Goal: Transaction & Acquisition: Purchase product/service

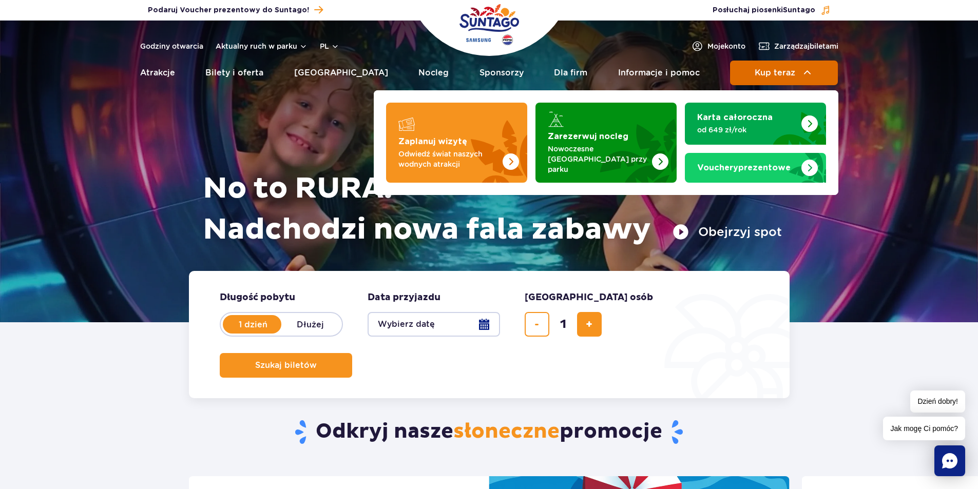
click at [803, 74] on img at bounding box center [807, 73] width 12 height 12
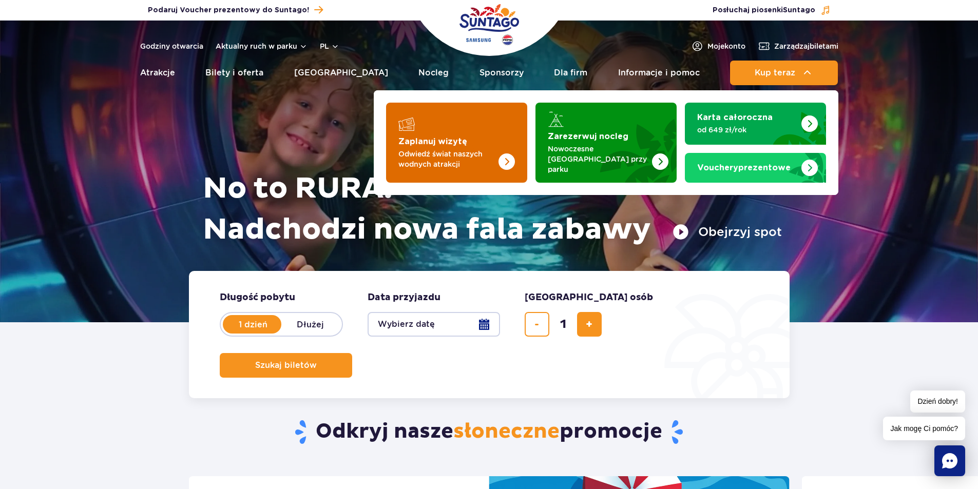
click at [488, 127] on img "Zaplanuj wizytę" at bounding box center [486, 143] width 82 height 80
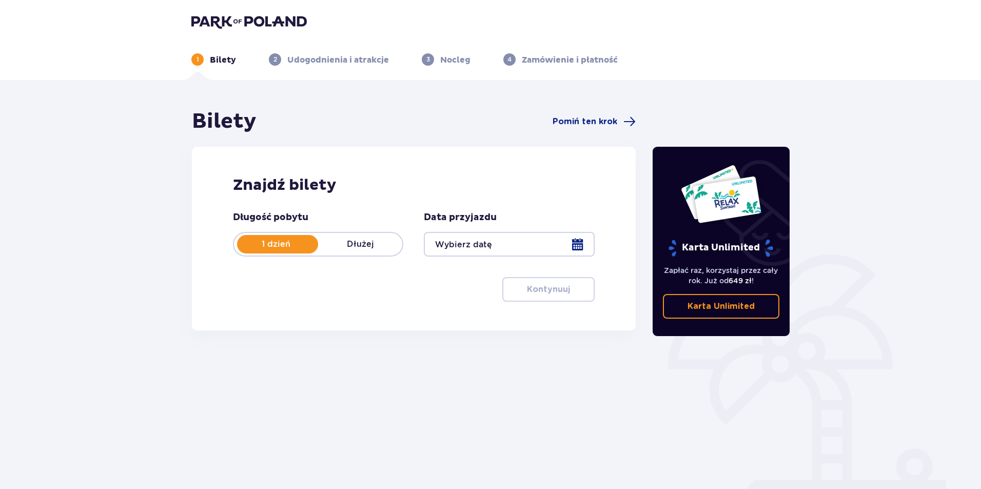
click at [512, 238] on div at bounding box center [509, 244] width 170 height 25
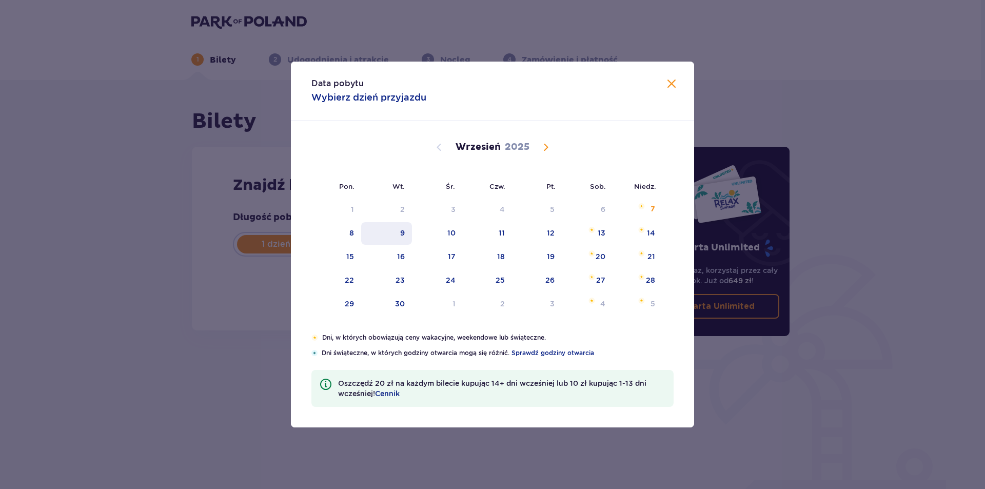
click at [408, 236] on div "9" at bounding box center [386, 233] width 51 height 23
type input "09.09.25"
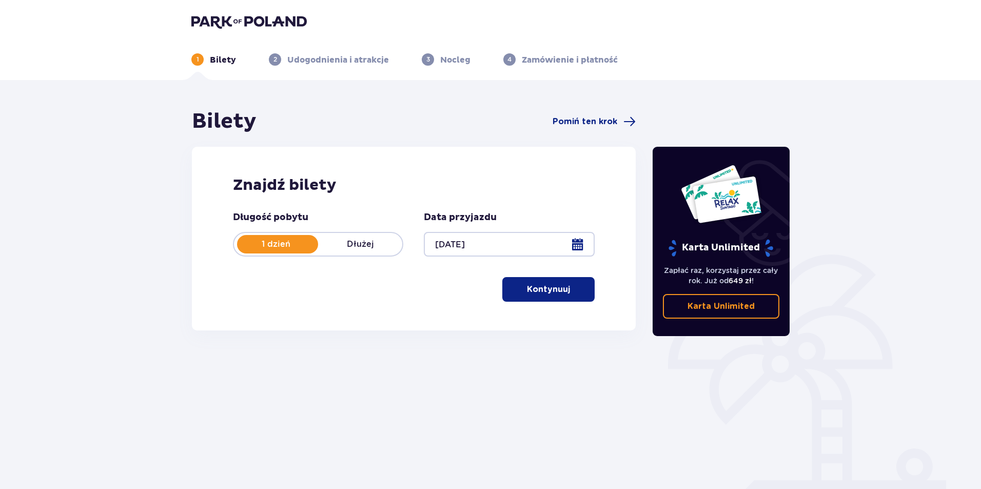
click at [536, 289] on p "Kontynuuj" at bounding box center [548, 289] width 43 height 11
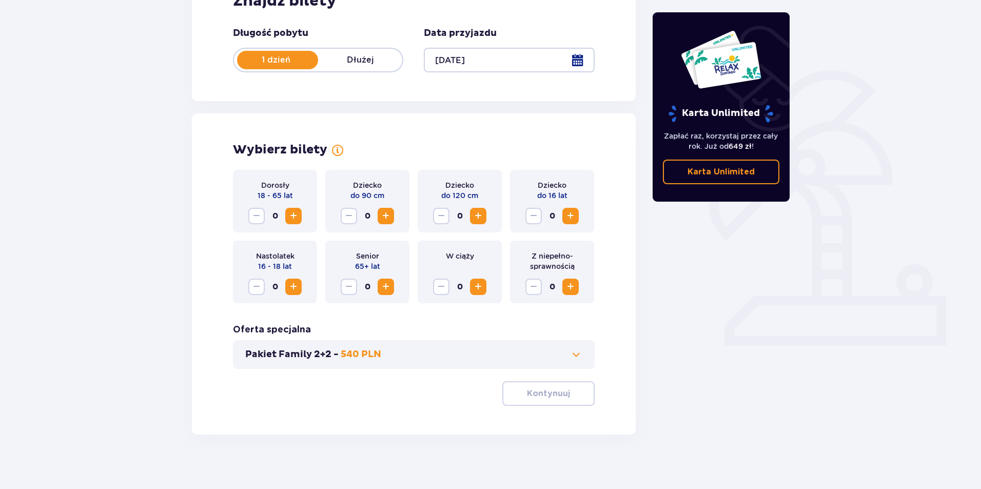
scroll to position [191, 0]
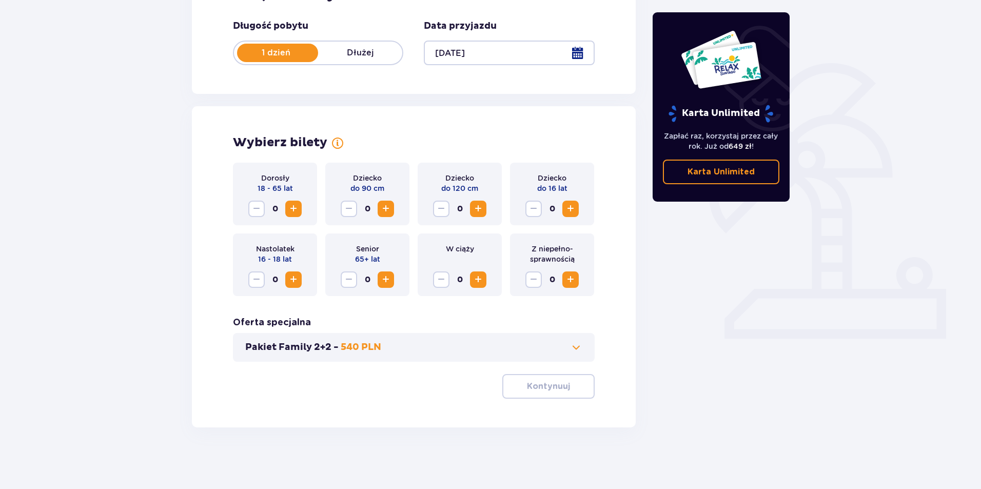
click at [297, 210] on span "Increase" at bounding box center [293, 209] width 12 height 12
click at [536, 390] on p "Kontynuuj" at bounding box center [548, 386] width 43 height 11
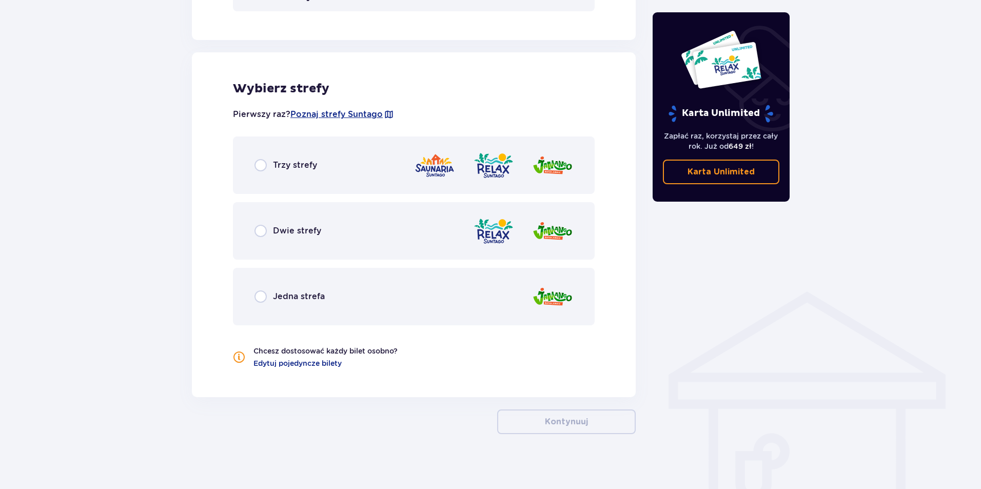
scroll to position [549, 0]
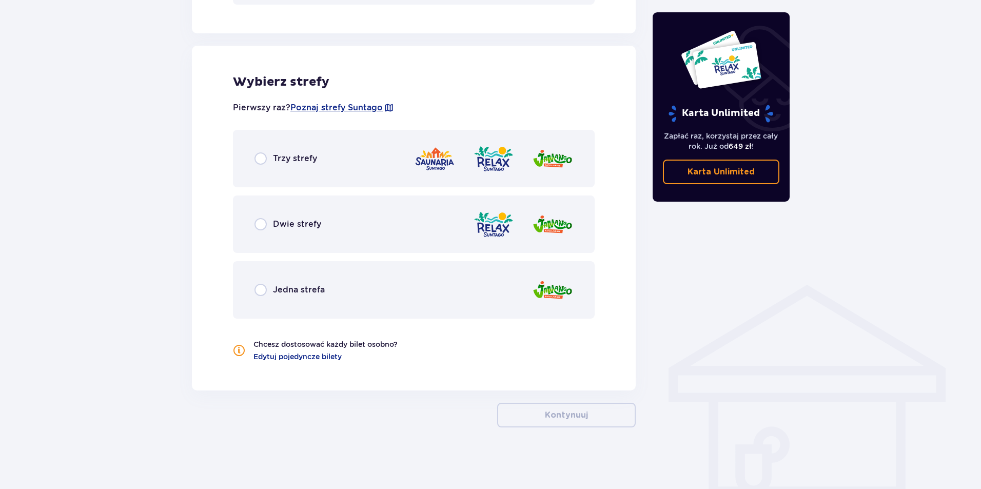
click at [337, 226] on div "Dwie strefy" at bounding box center [414, 224] width 362 height 57
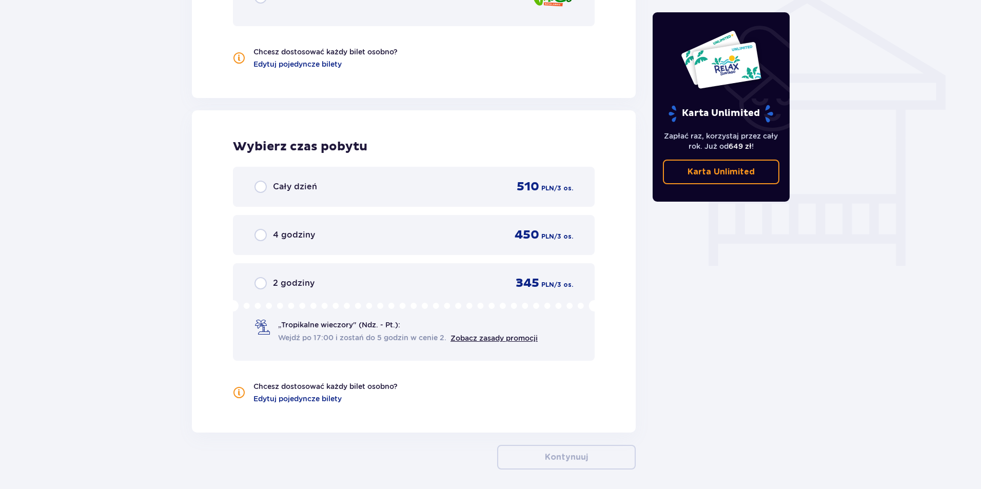
scroll to position [883, 0]
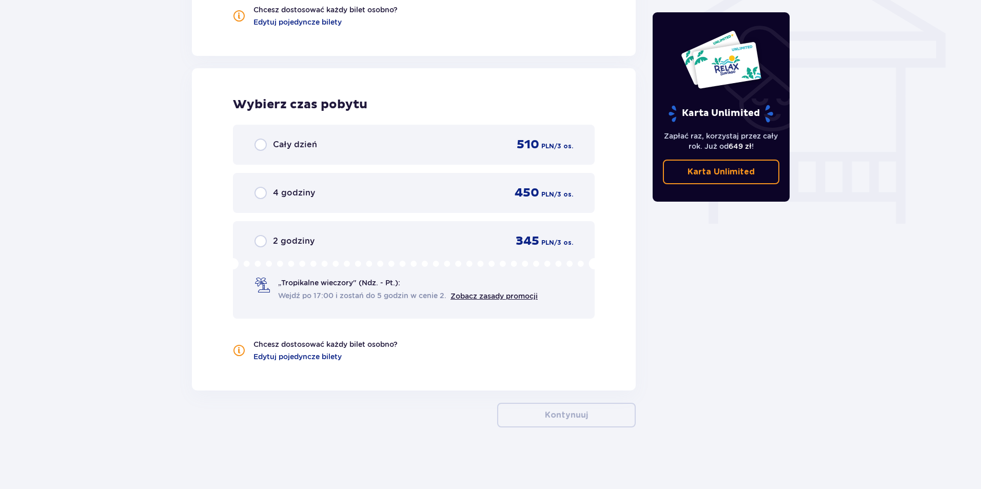
click at [352, 139] on div "Cały dzień 510 PLN / 3 os." at bounding box center [414, 144] width 319 height 15
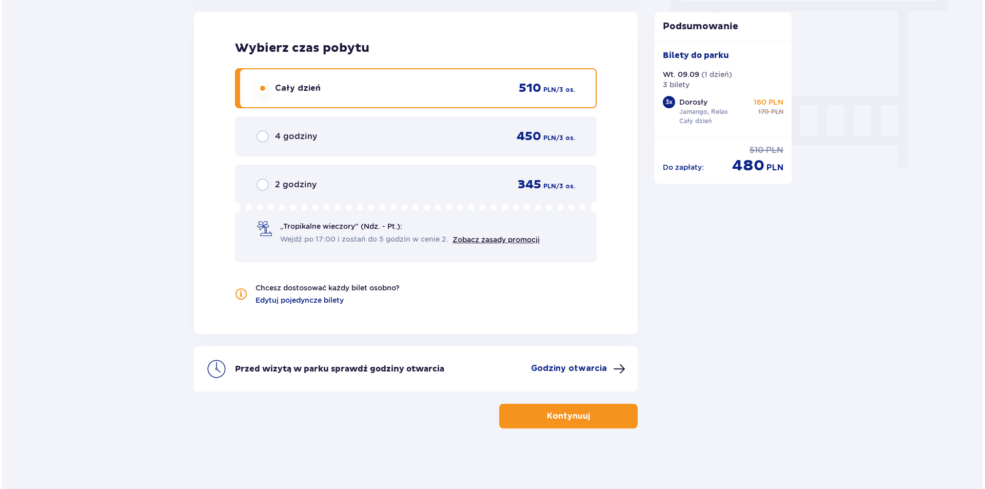
scroll to position [941, 0]
click at [563, 364] on p "Godziny otwarcia" at bounding box center [567, 367] width 76 height 11
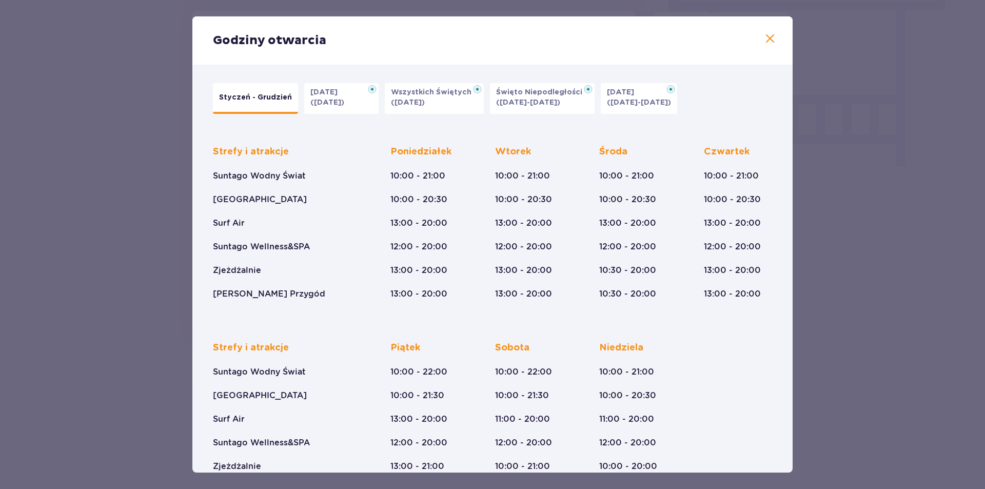
click at [237, 95] on p "Styczeń - Grudzień" at bounding box center [255, 97] width 73 height 10
click at [766, 41] on span at bounding box center [770, 39] width 12 height 12
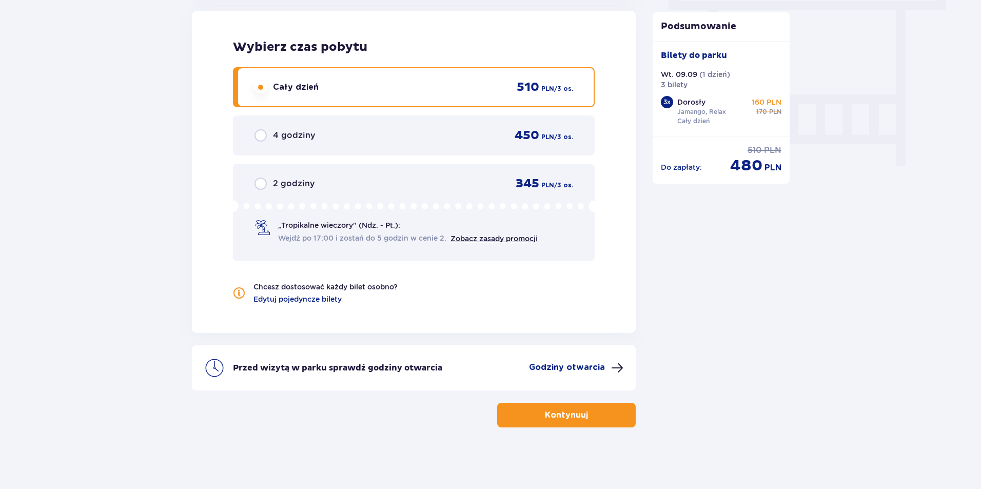
click at [590, 413] on span "button" at bounding box center [590, 415] width 12 height 12
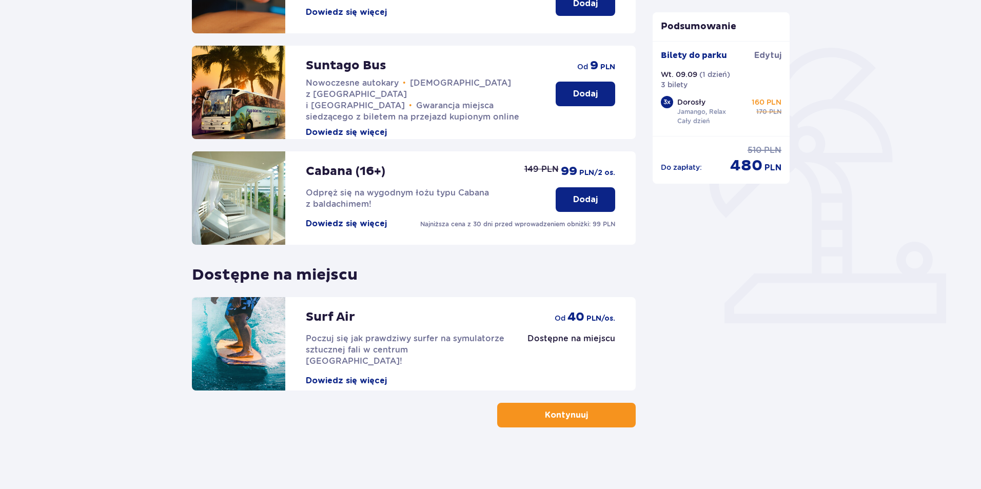
click at [567, 425] on button "Kontynuuj" at bounding box center [566, 415] width 139 height 25
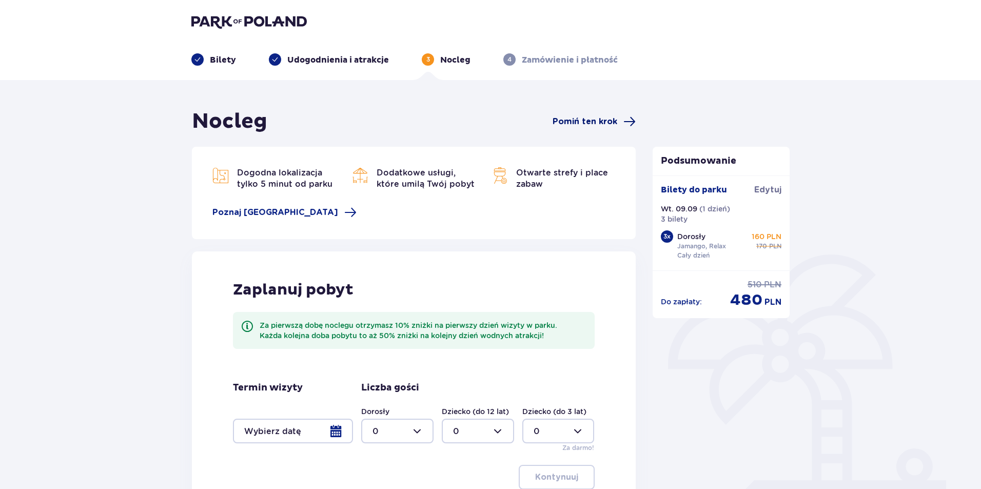
click at [584, 120] on span "Pomiń ten krok" at bounding box center [585, 121] width 65 height 11
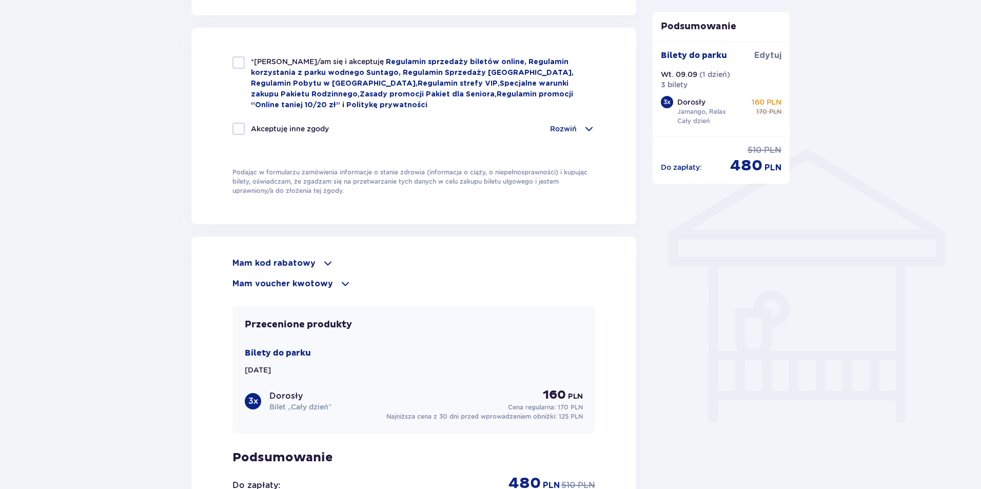
scroll to position [719, 0]
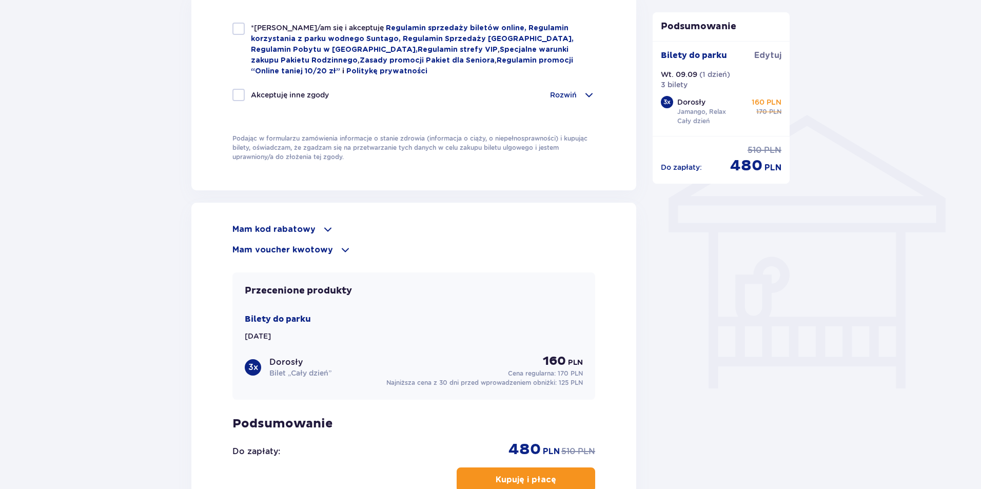
click at [340, 247] on span at bounding box center [345, 250] width 12 height 12
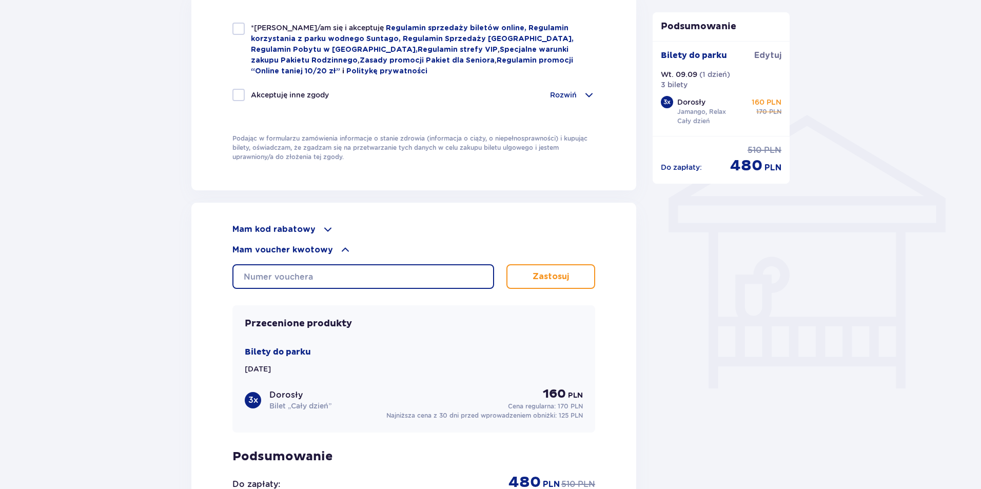
click at [375, 275] on input "text" at bounding box center [363, 276] width 262 height 25
click at [332, 272] on input "063" at bounding box center [363, 276] width 262 height 25
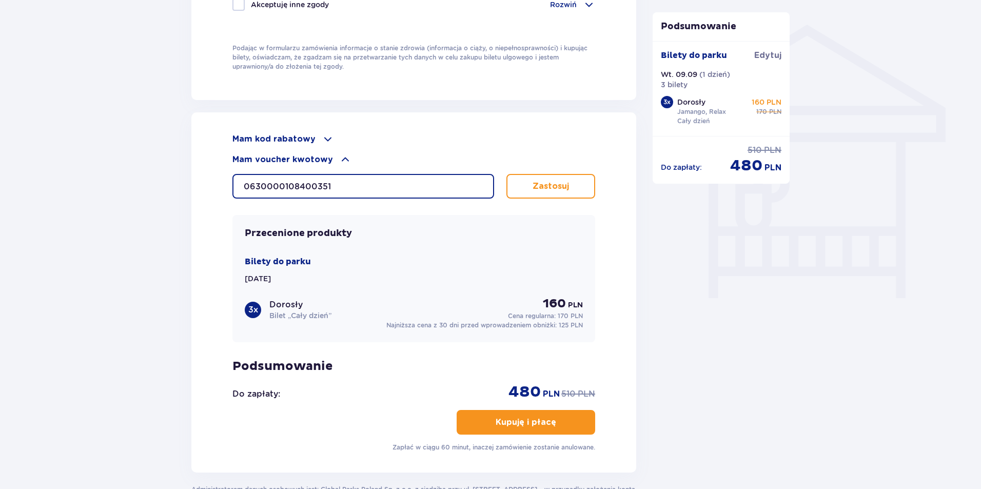
scroll to position [800, 0]
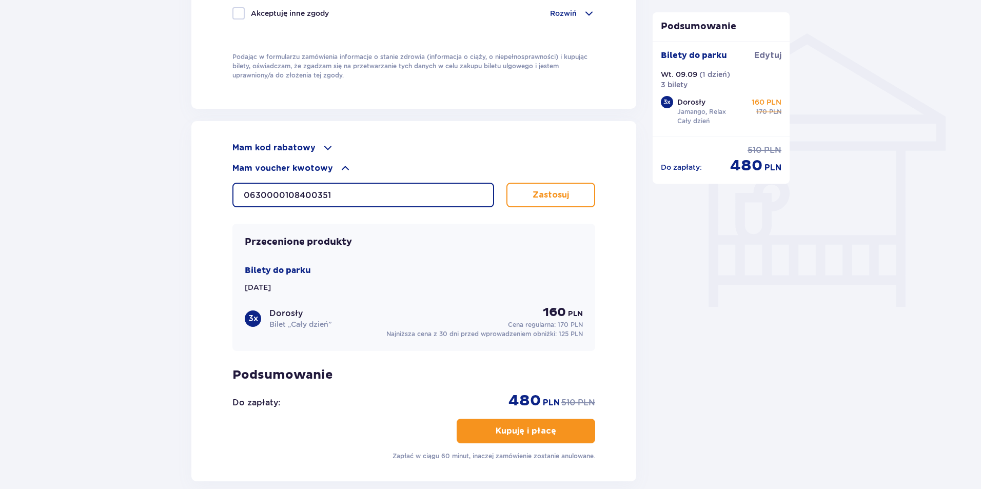
type input "0630000108400351"
click at [529, 194] on button "Zastosuj" at bounding box center [551, 195] width 89 height 25
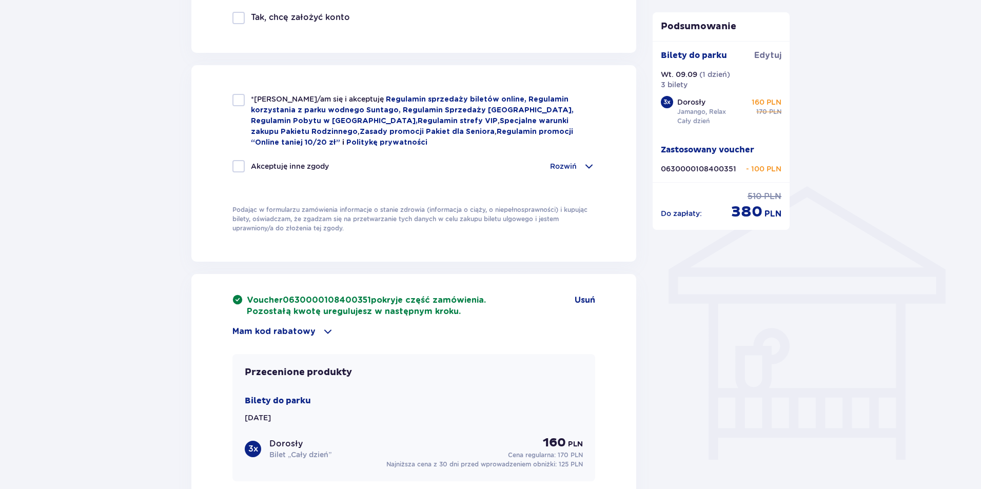
scroll to position [646, 0]
click at [322, 328] on span at bounding box center [328, 332] width 12 height 12
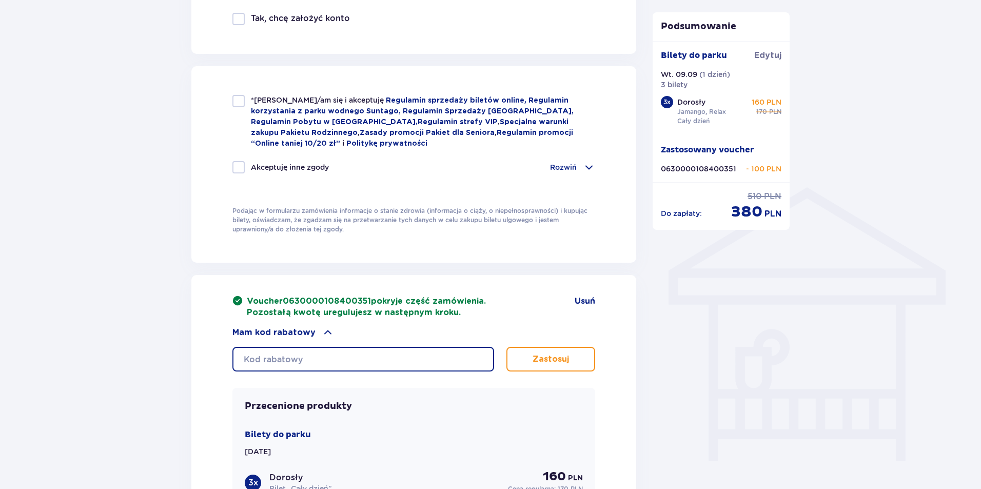
click at [364, 356] on input "text" at bounding box center [363, 359] width 262 height 25
click at [393, 298] on p "Voucher 0630000108400351 pokryje część zamówienia. Pozostałą kwotę uregulujesz …" at bounding box center [366, 307] width 239 height 23
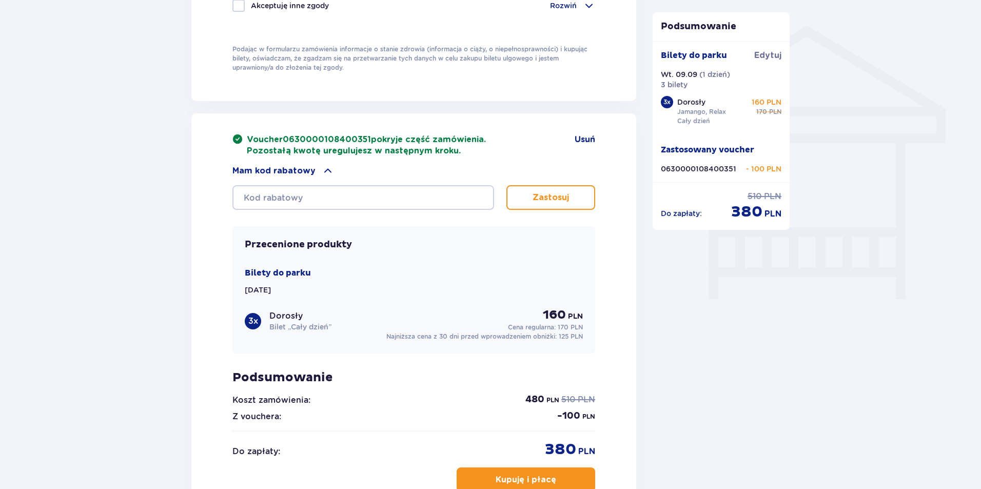
scroll to position [805, 0]
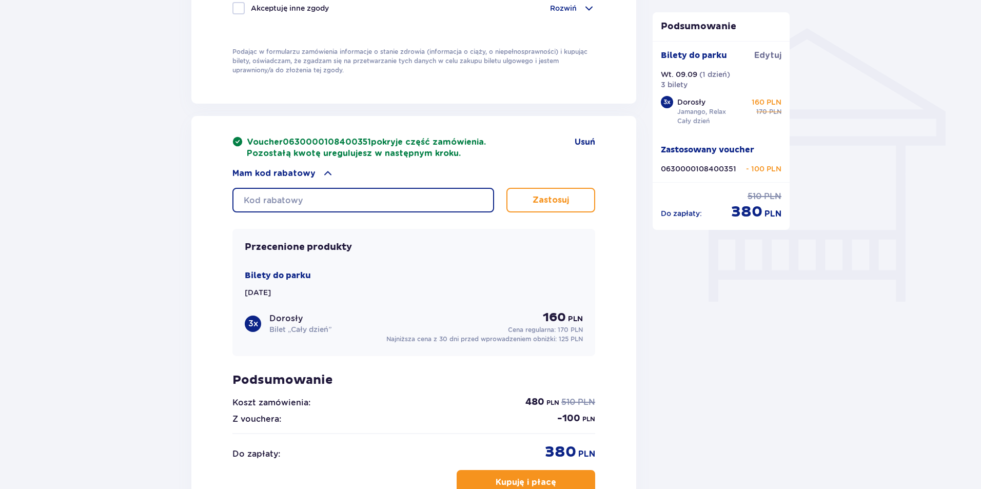
click at [409, 196] on input "text" at bounding box center [363, 200] width 262 height 25
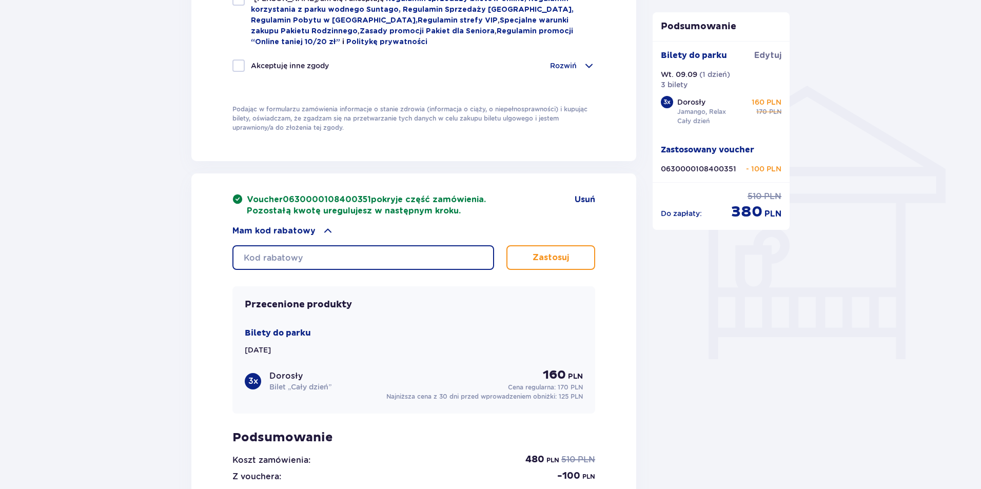
scroll to position [600, 0]
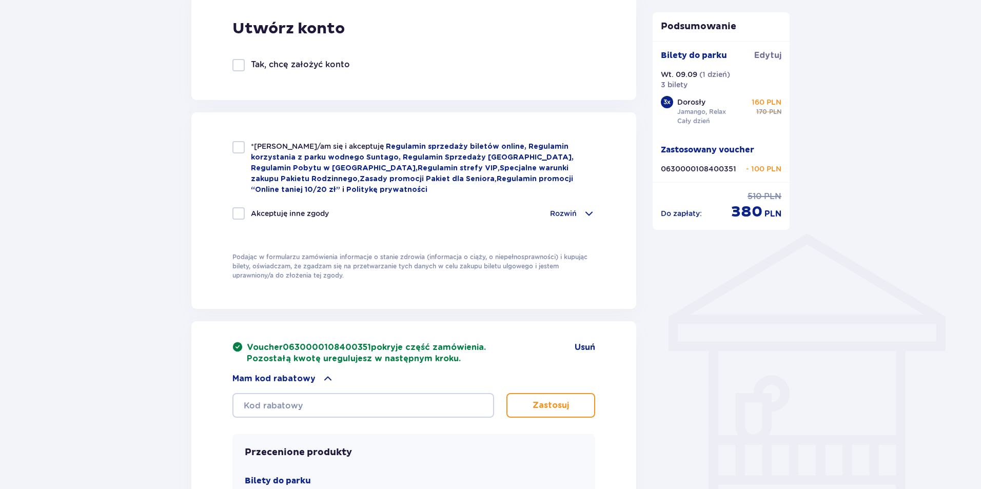
click at [268, 214] on p "Akceptuję inne zgody" at bounding box center [290, 213] width 78 height 10
checkbox input "true"
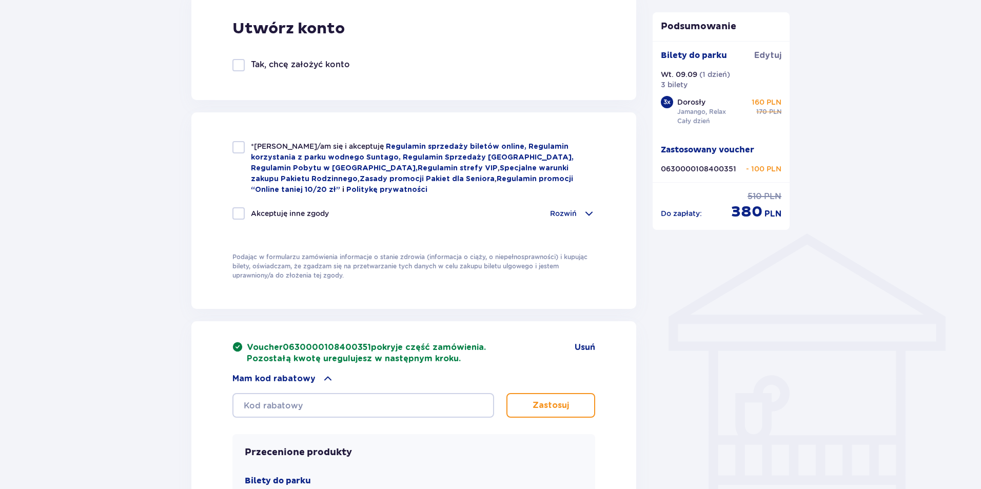
checkbox input "true"
click at [238, 147] on div at bounding box center [238, 147] width 12 height 12
checkbox input "true"
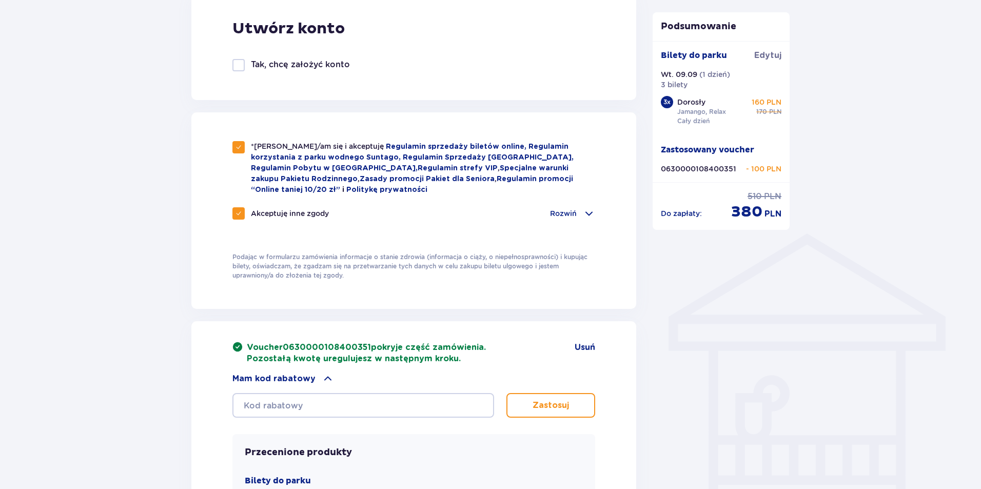
click at [699, 149] on p "Zastosowany voucher" at bounding box center [707, 149] width 93 height 11
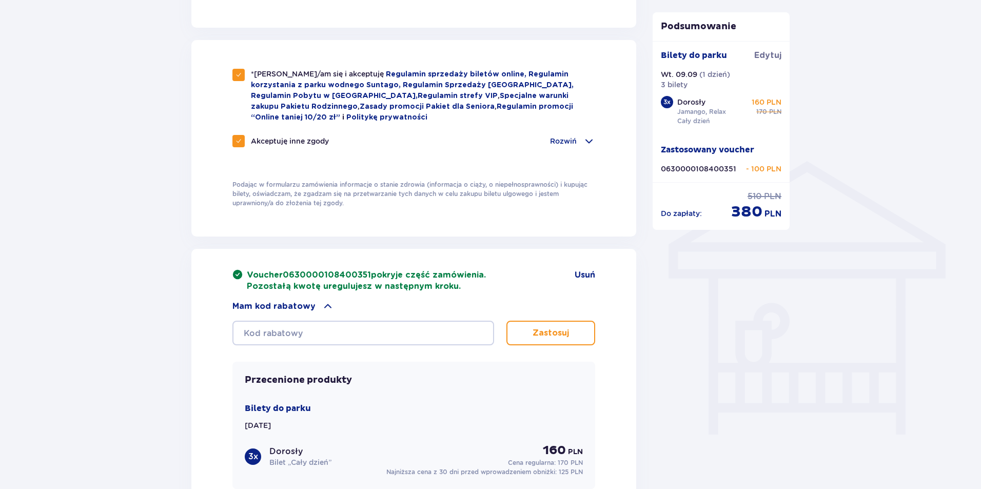
scroll to position [754, 0]
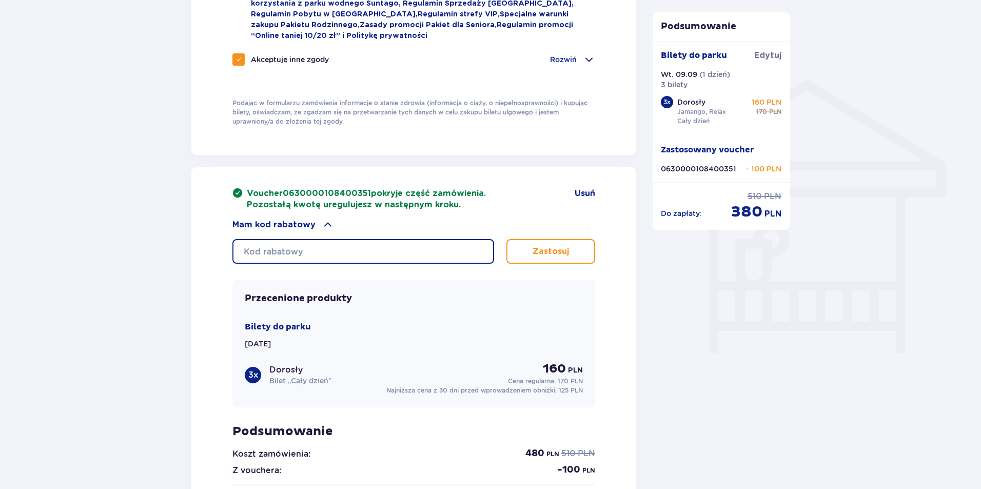
click at [406, 254] on input "text" at bounding box center [363, 251] width 262 height 25
click at [372, 247] on input "text" at bounding box center [363, 251] width 262 height 25
type input "0690003098460663"
click at [545, 246] on p "Zastosuj" at bounding box center [551, 251] width 36 height 11
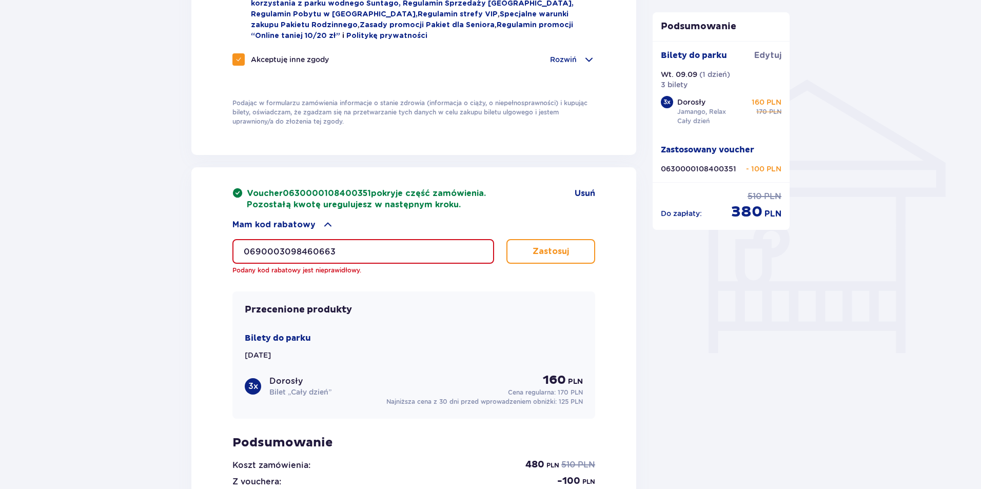
drag, startPoint x: 285, startPoint y: 189, endPoint x: 369, endPoint y: 183, distance: 83.9
click at [369, 183] on div "Voucher 0630000108400351 pokryje część zamówienia. Pozostałą kwotę uregulujesz …" at bounding box center [413, 381] width 445 height 428
copy span "0630000108400351"
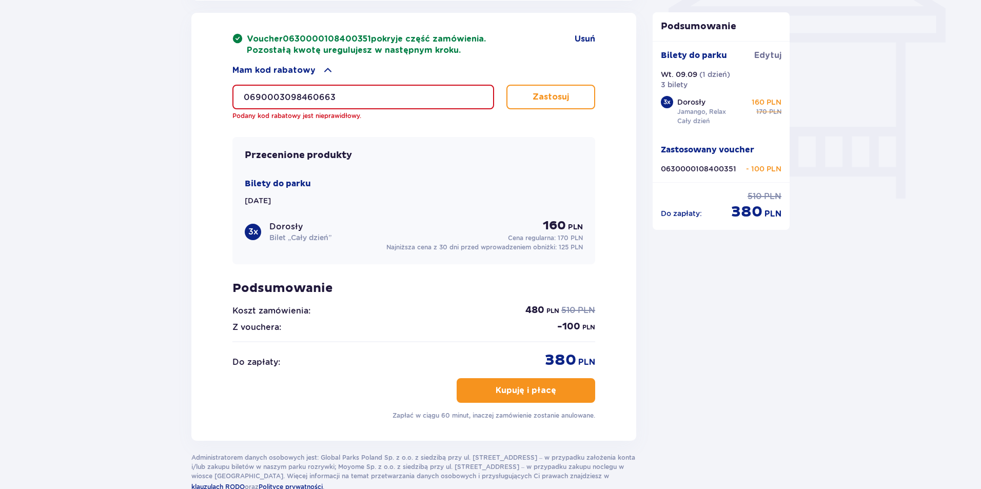
scroll to position [765, 0]
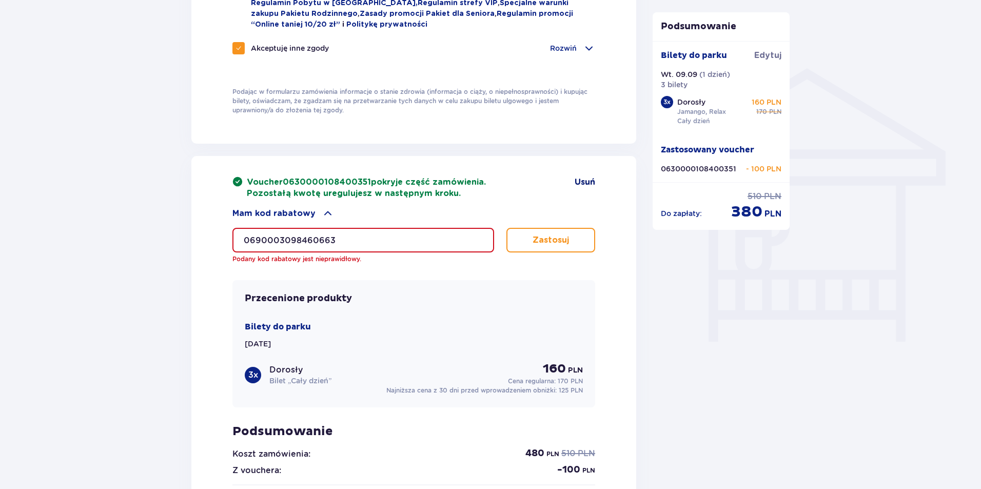
click at [584, 179] on span "Usuń" at bounding box center [585, 182] width 21 height 11
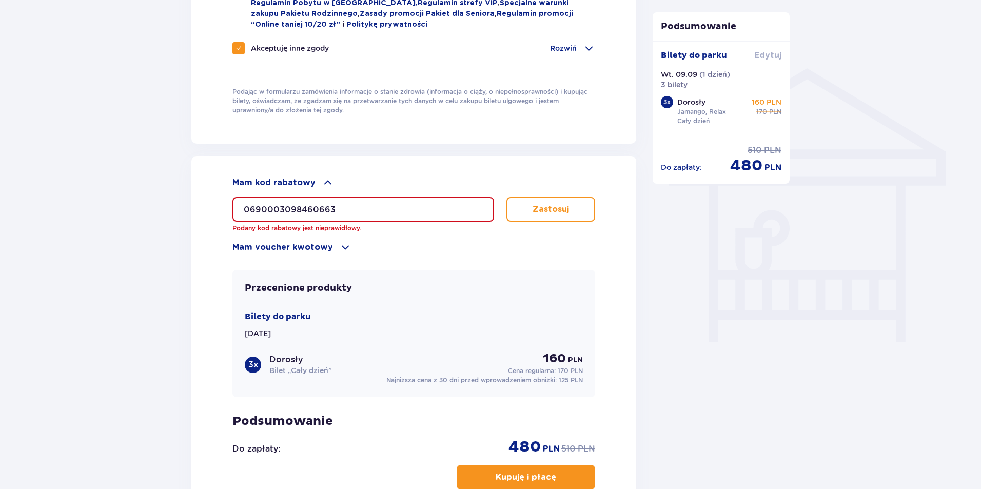
click at [776, 56] on span "Edytuj" at bounding box center [767, 55] width 27 height 11
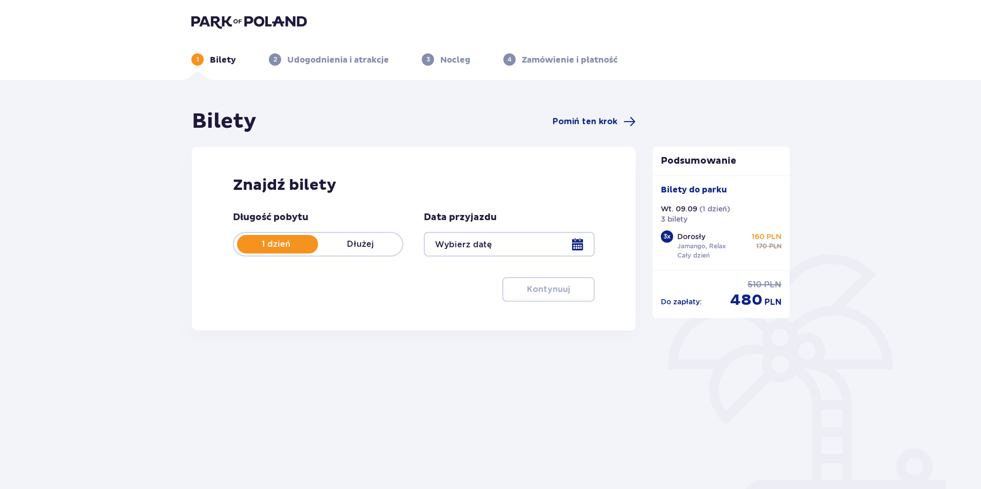
type input "09.09.25"
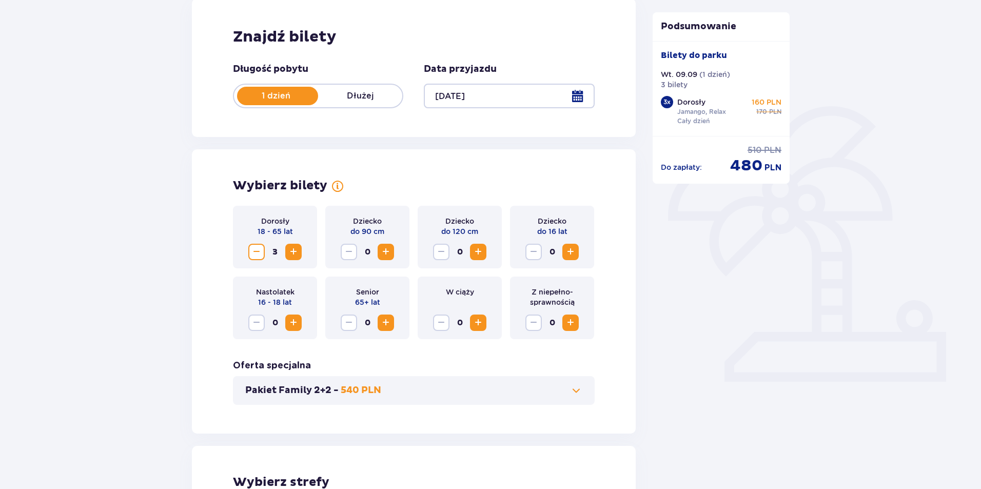
scroll to position [154, 0]
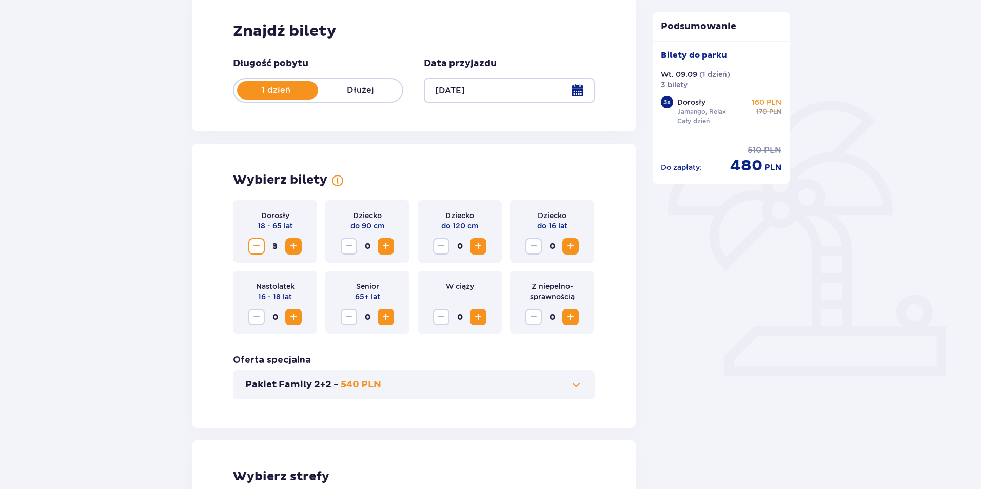
click at [257, 247] on span "Decrease" at bounding box center [256, 246] width 12 height 12
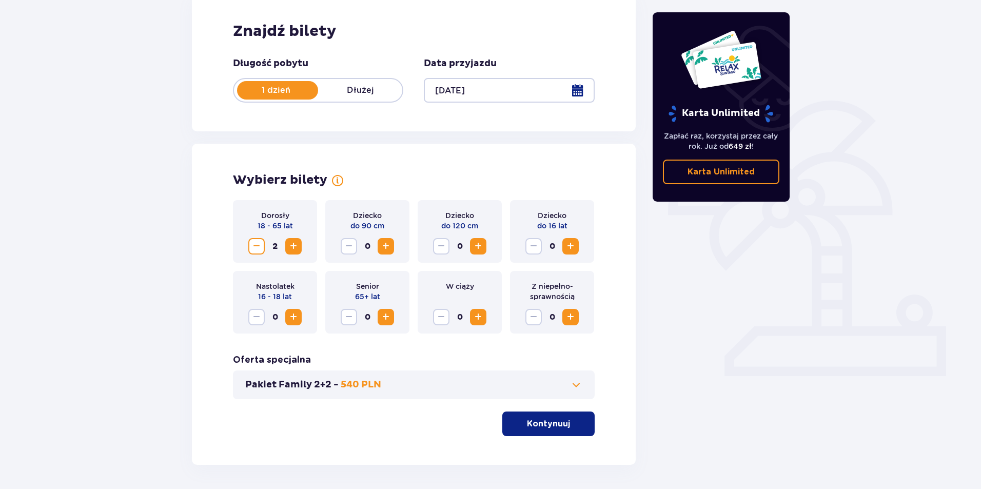
click at [566, 421] on span "button" at bounding box center [572, 424] width 12 height 12
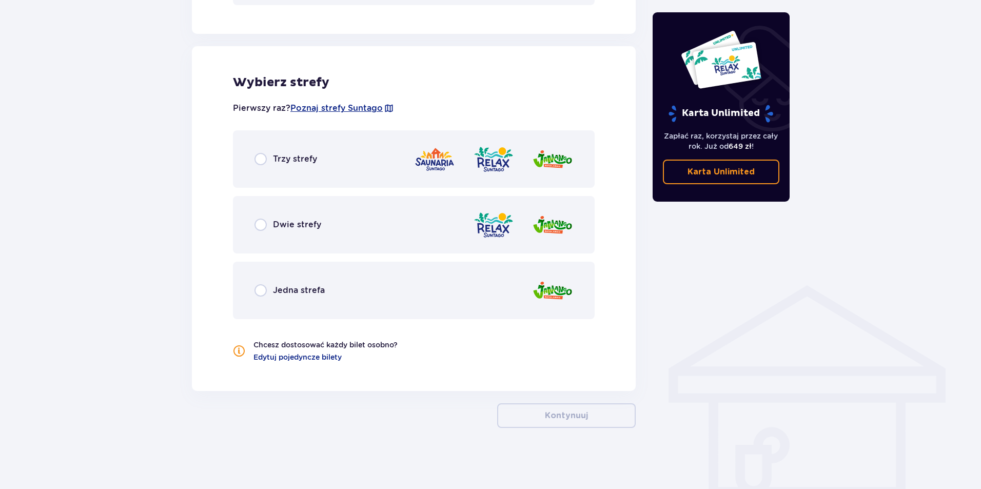
scroll to position [549, 0]
click at [369, 214] on div "Dwie strefy" at bounding box center [414, 224] width 362 height 57
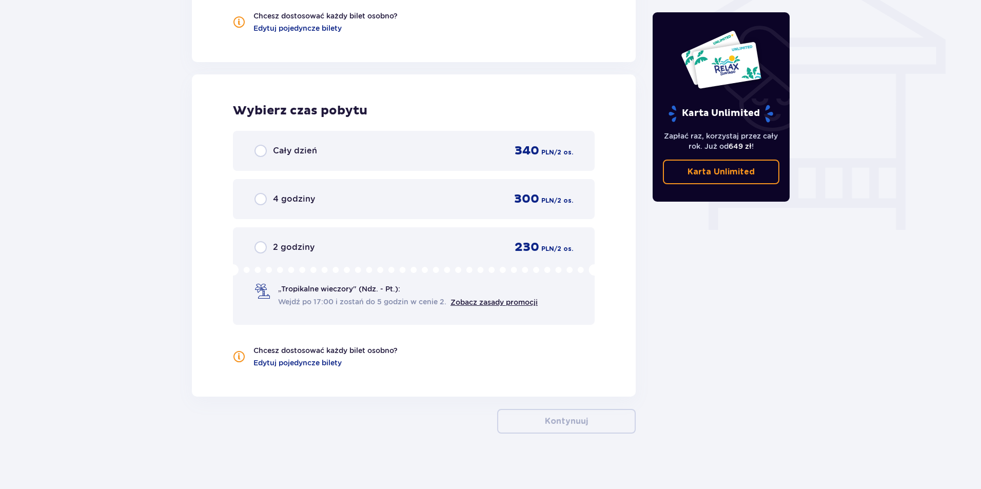
scroll to position [883, 0]
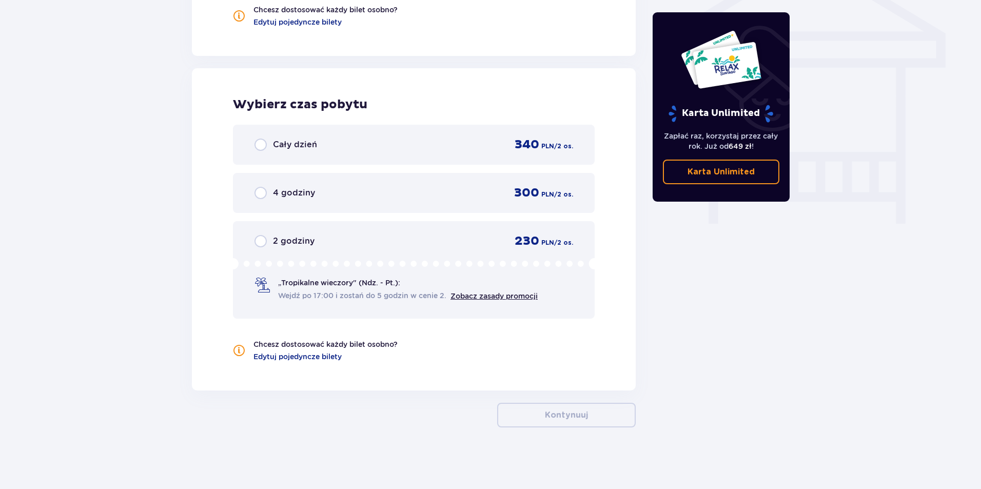
click at [392, 148] on div "Cały dzień 340 PLN / 2 os." at bounding box center [414, 144] width 319 height 15
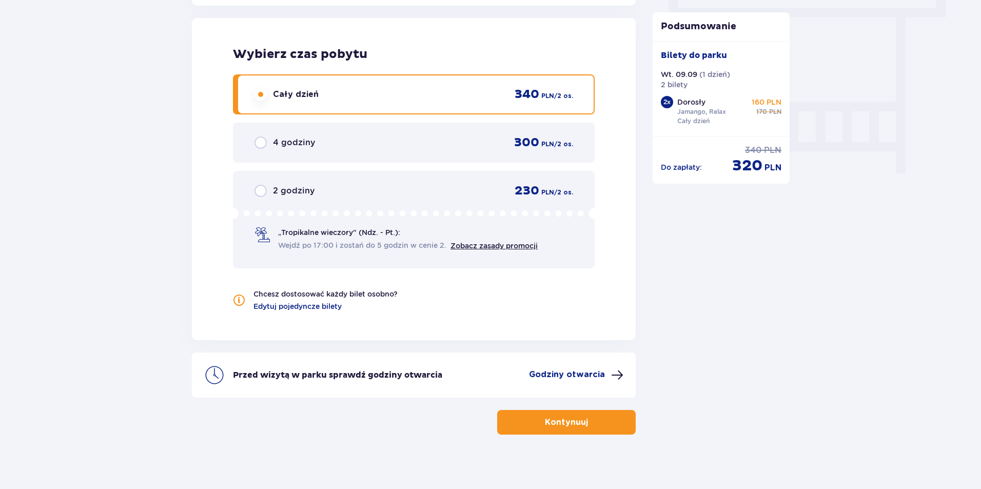
scroll to position [941, 0]
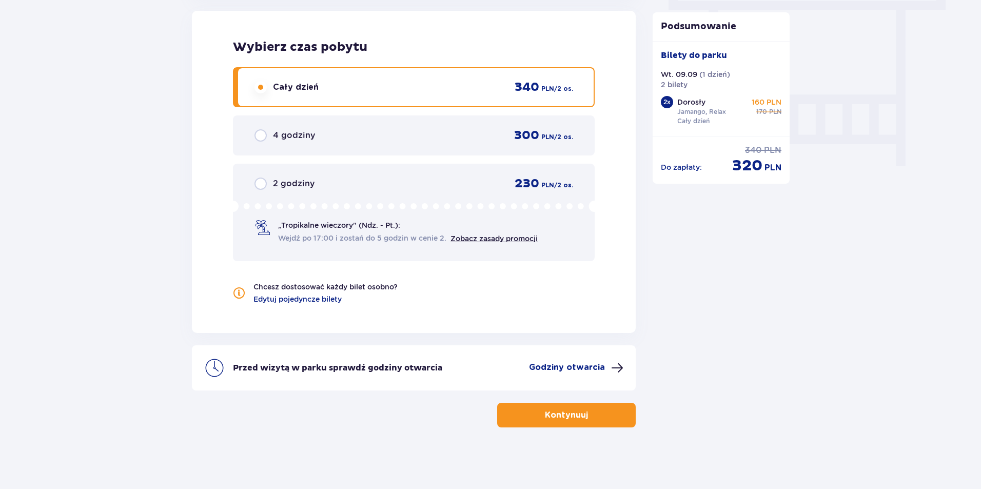
click at [588, 410] on span "button" at bounding box center [590, 415] width 12 height 12
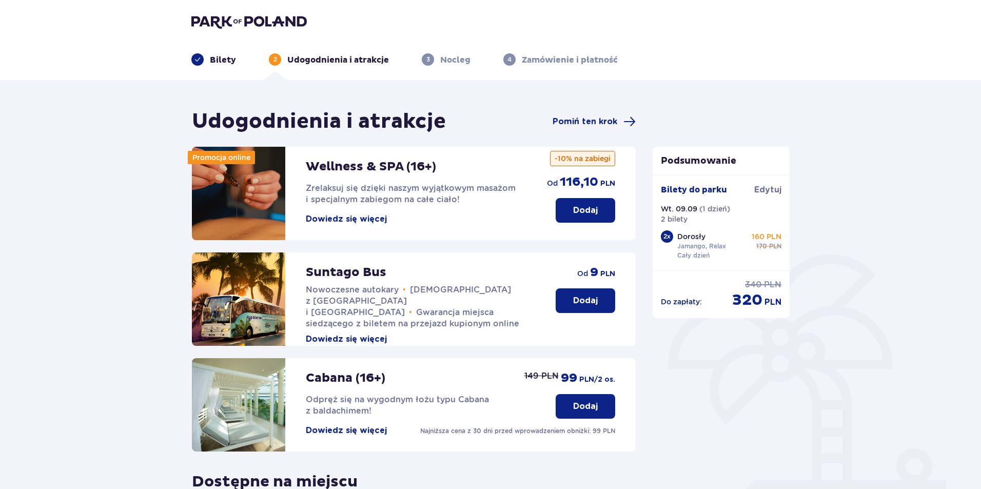
click at [600, 113] on div "Udogodnienia i atrakcje Pomiń ten krok" at bounding box center [414, 122] width 444 height 26
click at [599, 116] on span "Pomiń ten krok" at bounding box center [585, 121] width 65 height 11
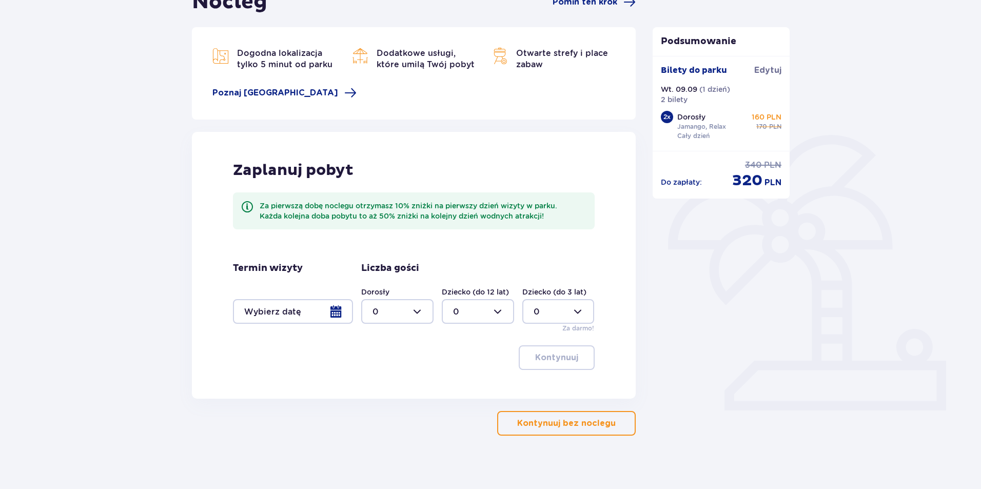
scroll to position [128, 0]
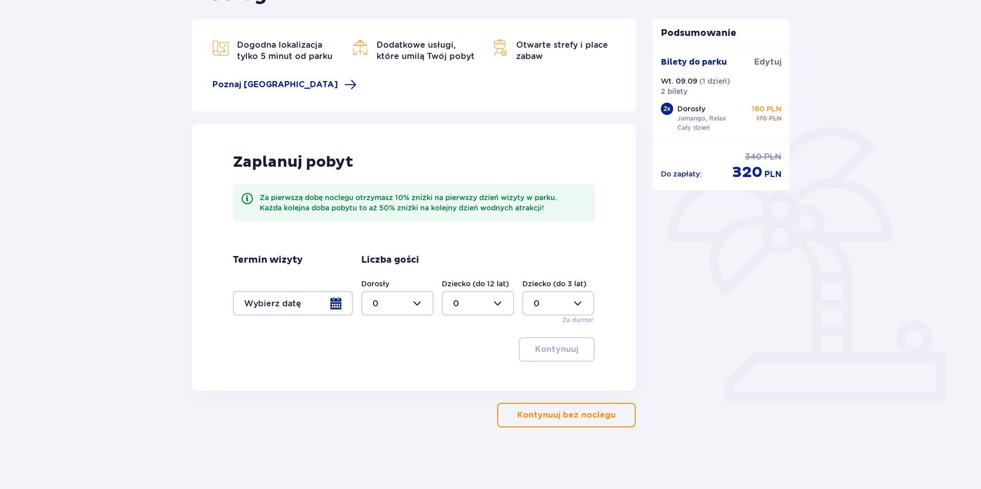
click at [567, 419] on p "Kontynuuj bez noclegu" at bounding box center [566, 415] width 99 height 11
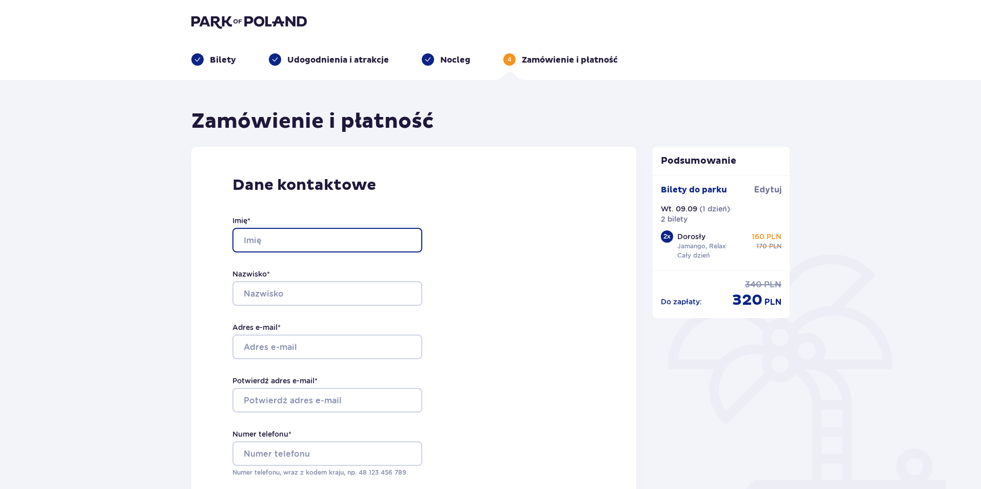
click at [324, 244] on input "Imię *" at bounding box center [327, 240] width 190 height 25
type input "Mateusz"
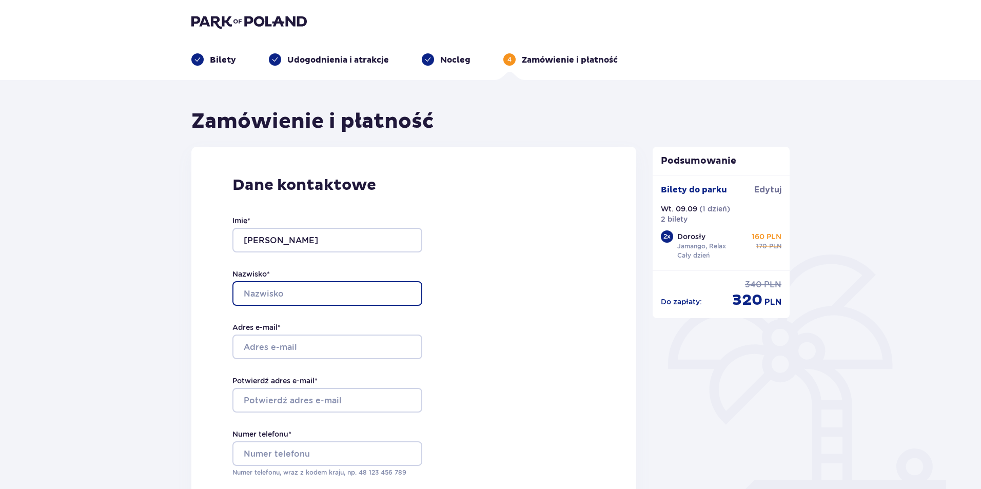
type input "Jarosz"
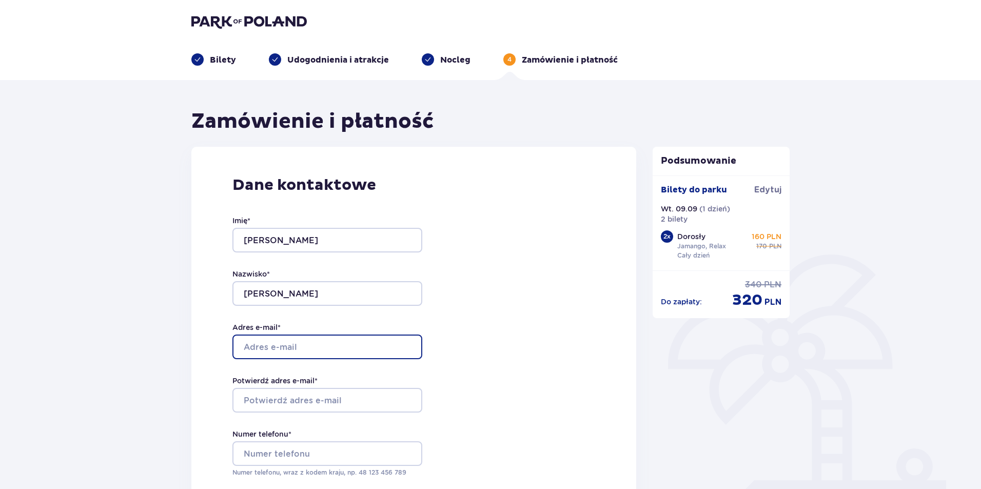
type input "[EMAIL_ADDRESS][DOMAIN_NAME]"
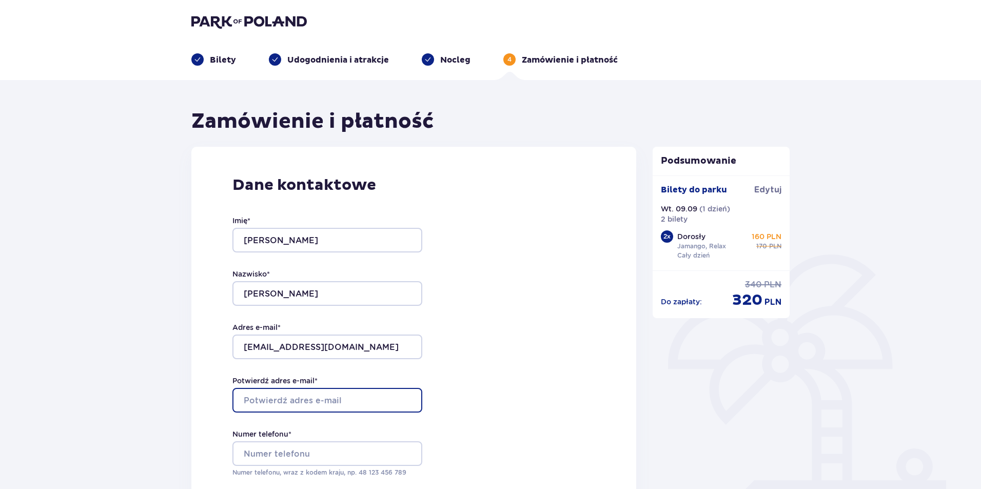
type input "[EMAIL_ADDRESS][DOMAIN_NAME]"
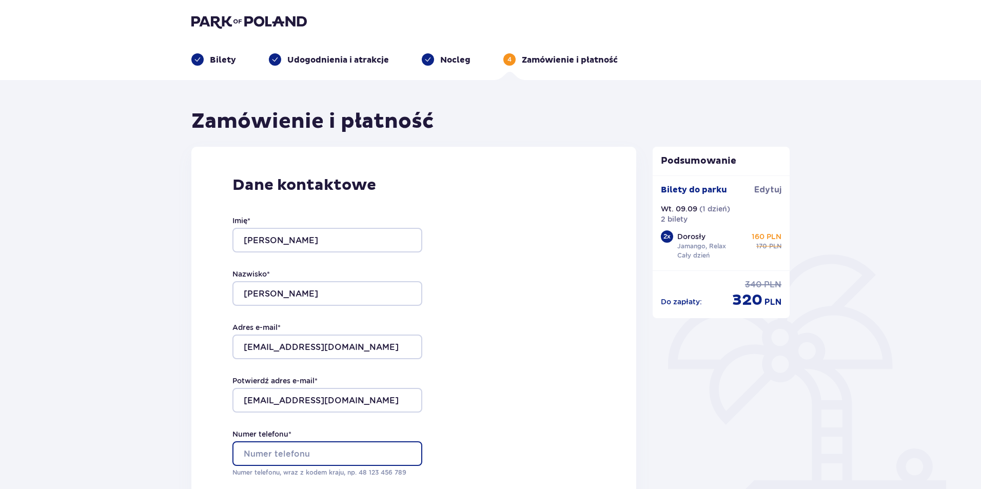
type input "796035891"
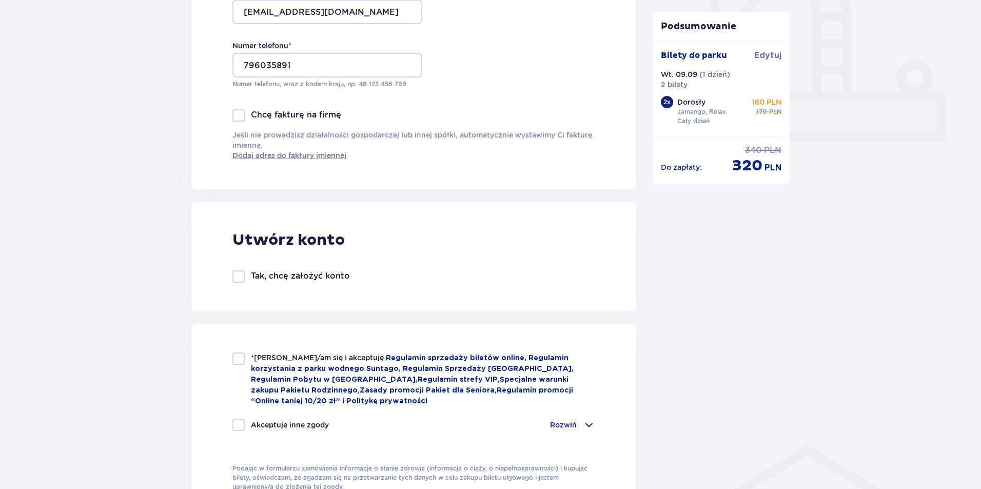
scroll to position [462, 0]
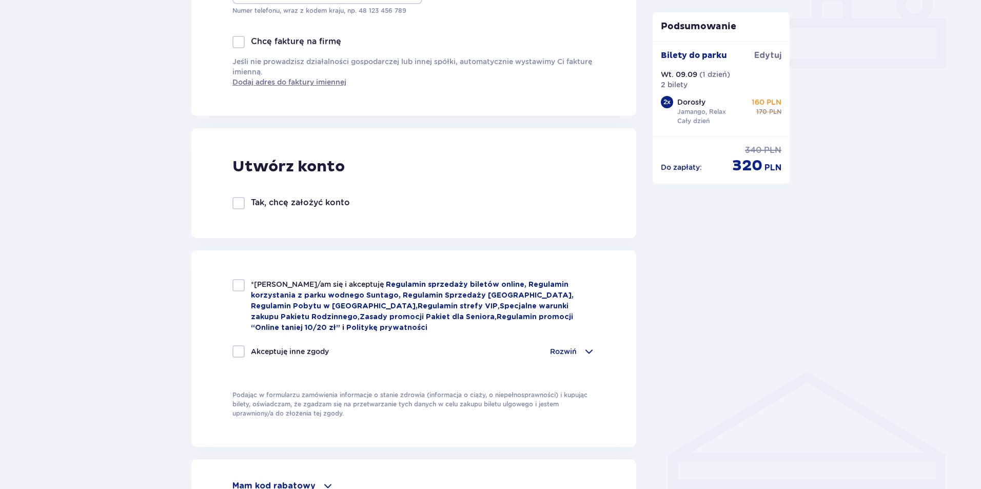
click at [239, 280] on div at bounding box center [238, 285] width 12 height 12
checkbox input "true"
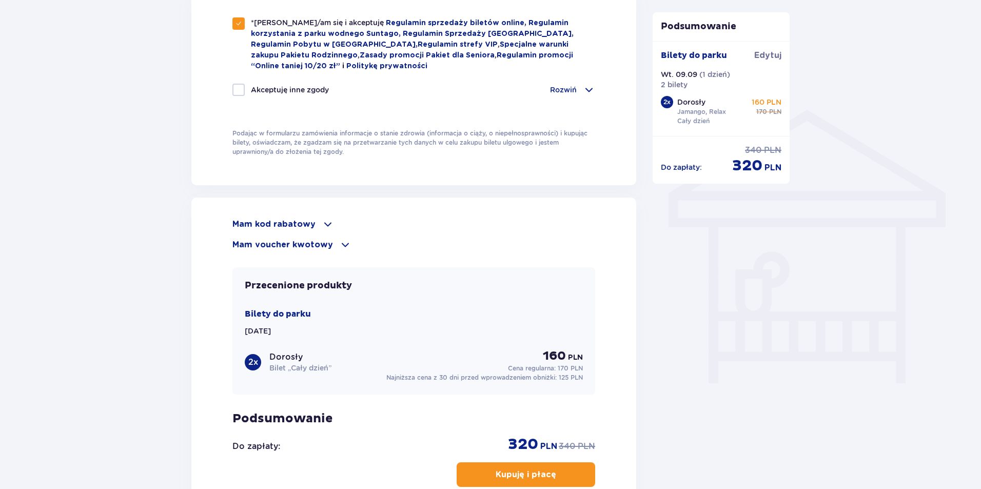
scroll to position [770, 0]
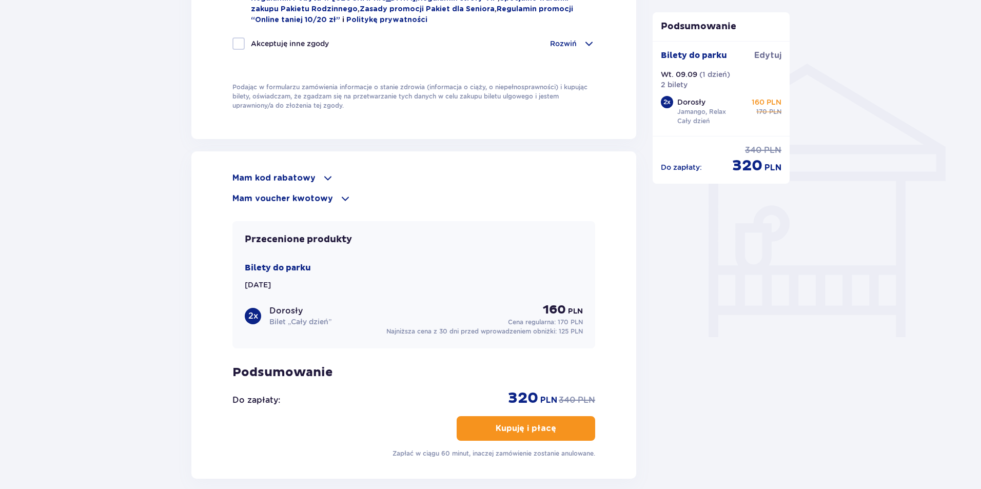
click at [325, 199] on p "Mam voucher kwotowy" at bounding box center [282, 198] width 101 height 11
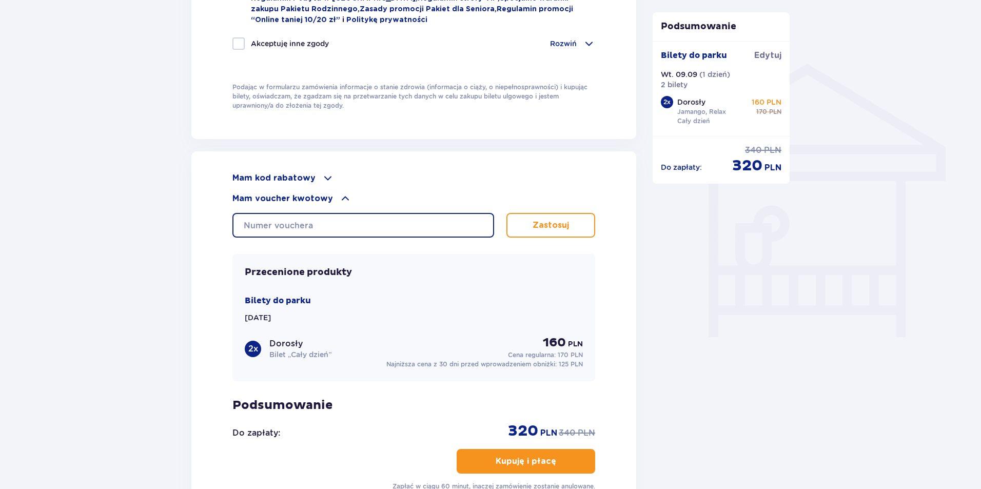
click at [294, 227] on input "text" at bounding box center [363, 225] width 262 height 25
type input "06900030984"
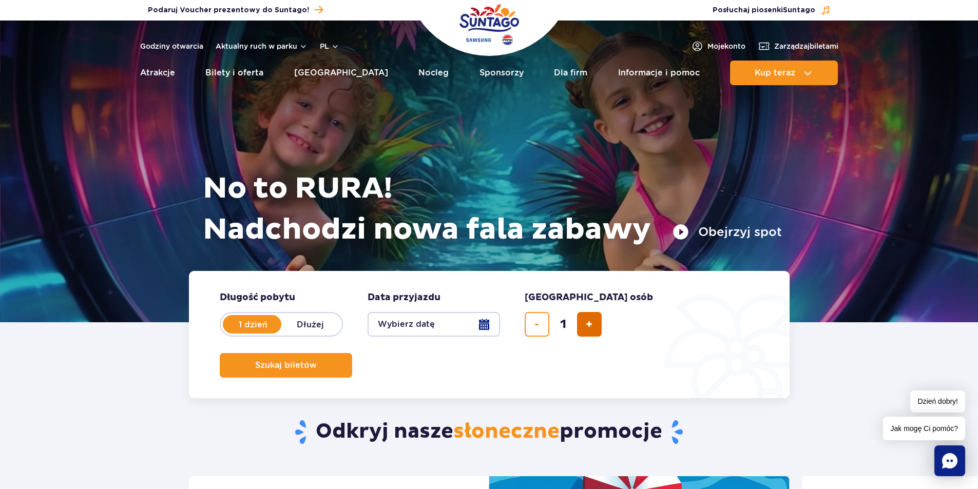
click at [587, 324] on span "dodaj bilet" at bounding box center [589, 324] width 7 height 0
type input "2"
click at [481, 321] on button "Wybierz datę" at bounding box center [433, 324] width 132 height 25
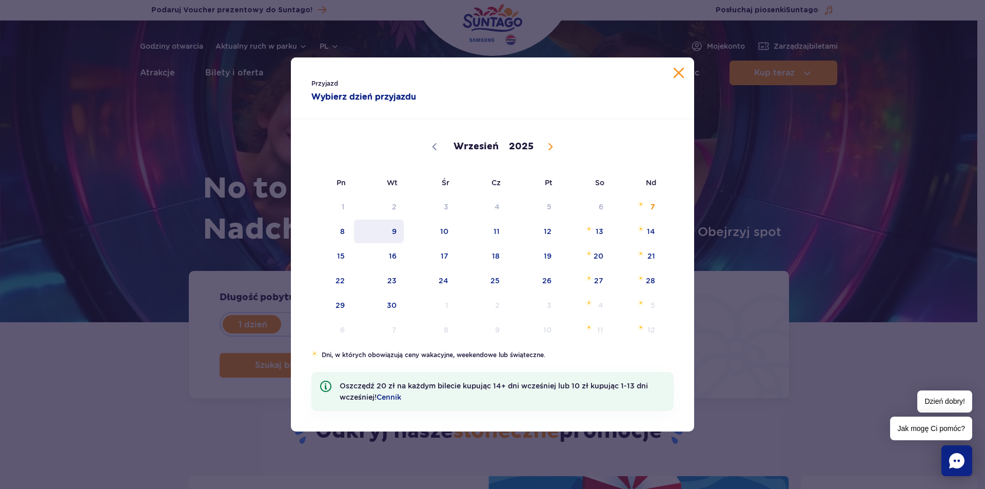
click at [392, 231] on span "9" at bounding box center [379, 232] width 52 height 24
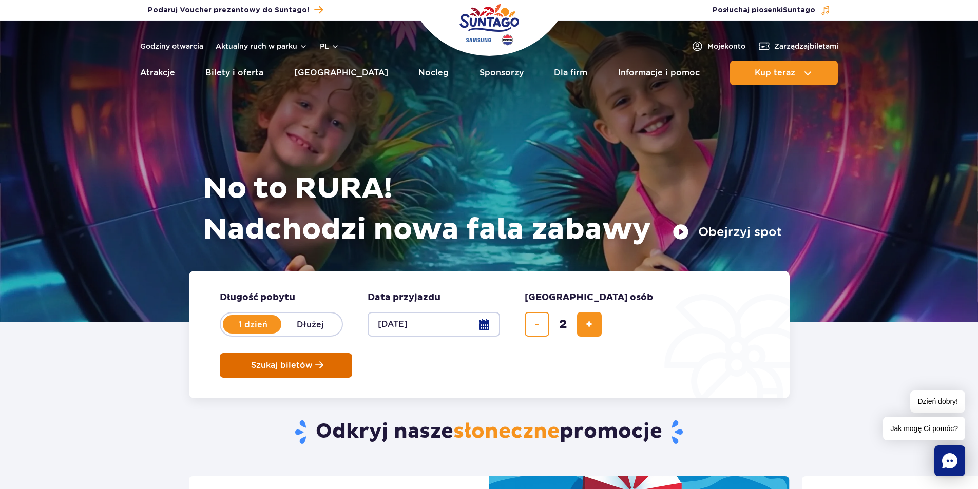
click at [352, 353] on button "Szukaj biletów" at bounding box center [286, 365] width 132 height 25
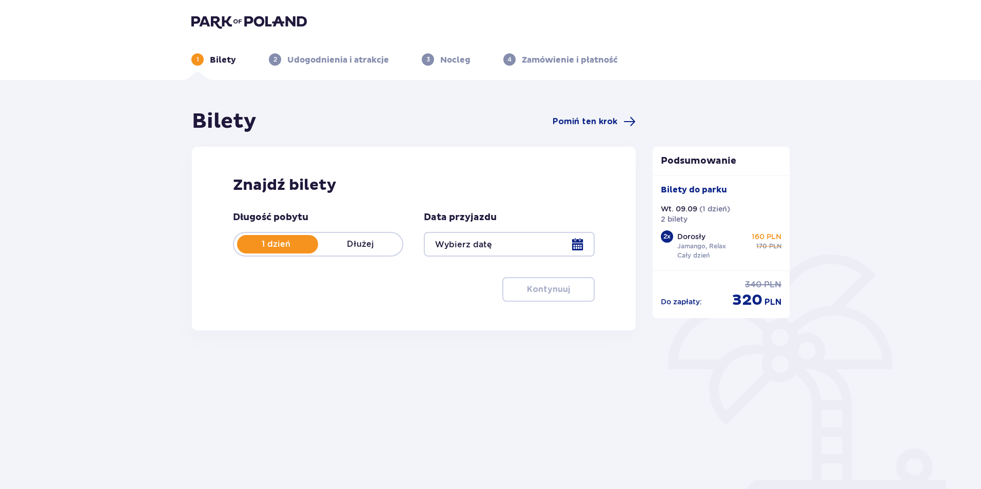
type input "[DATE]"
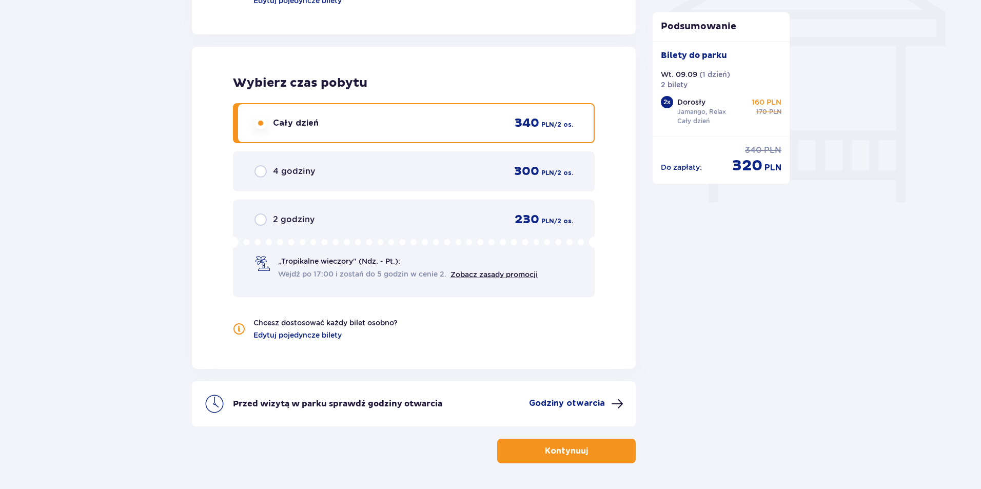
scroll to position [941, 0]
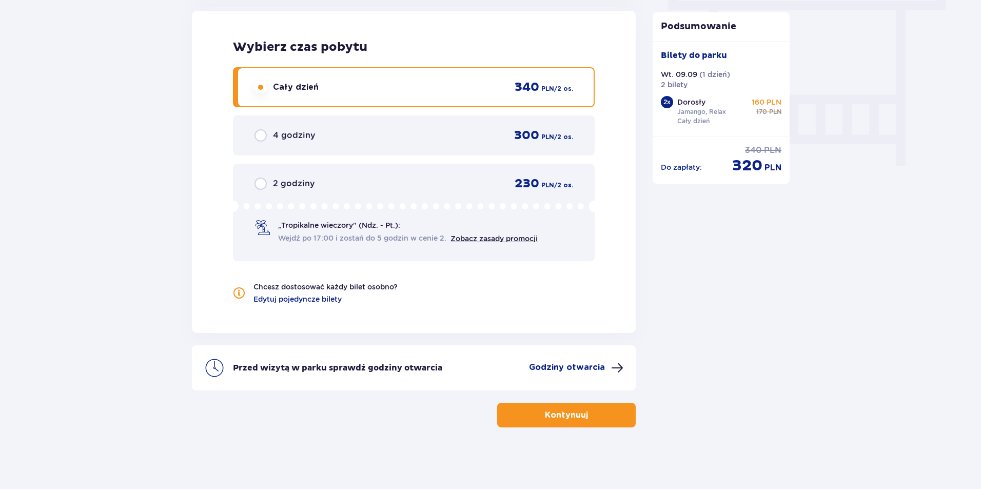
click at [580, 411] on button "Kontynuuj" at bounding box center [566, 415] width 139 height 25
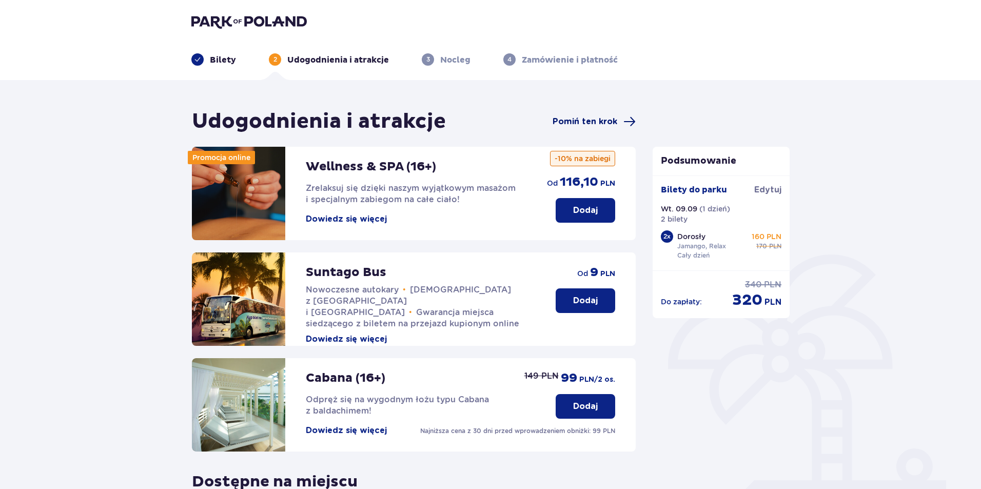
click at [603, 127] on span "Pomiń ten krok" at bounding box center [585, 121] width 65 height 11
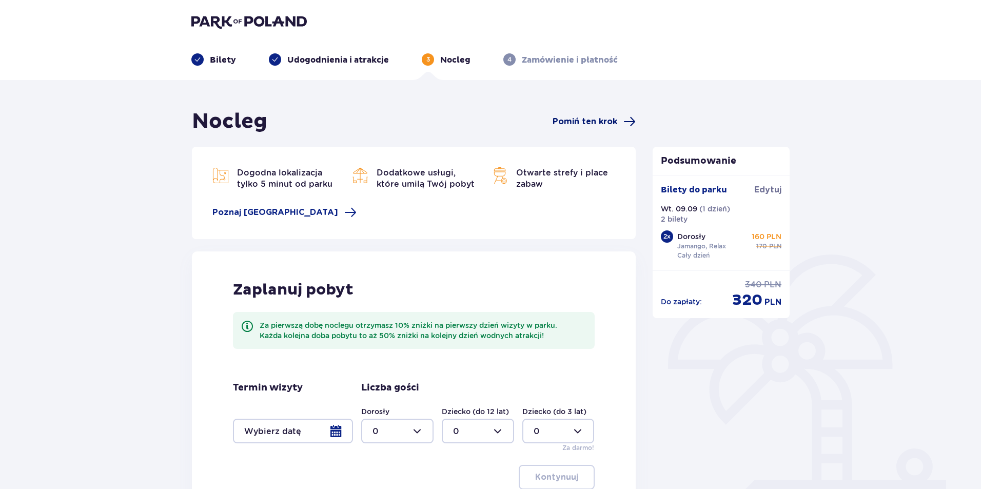
click at [601, 120] on span "Pomiń ten krok" at bounding box center [585, 121] width 65 height 11
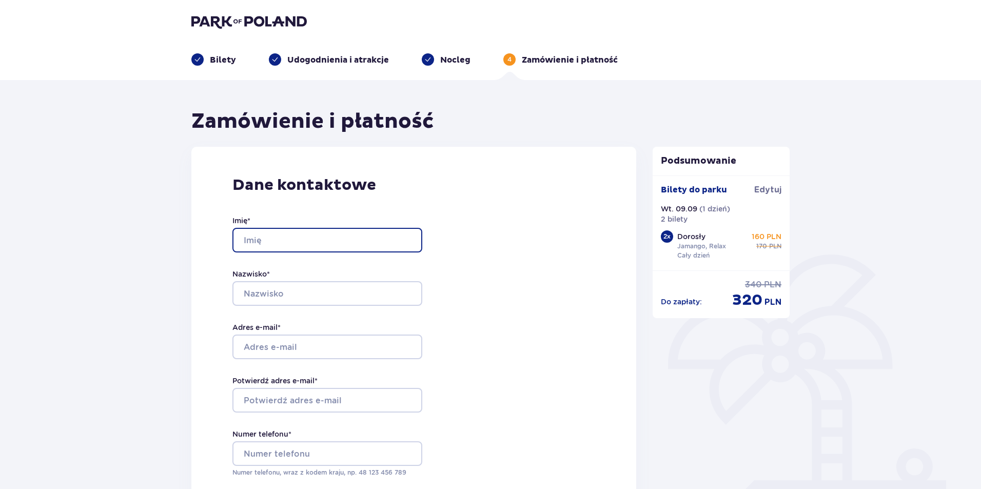
click at [353, 232] on input "Imię *" at bounding box center [327, 240] width 190 height 25
type input "Mateusz"
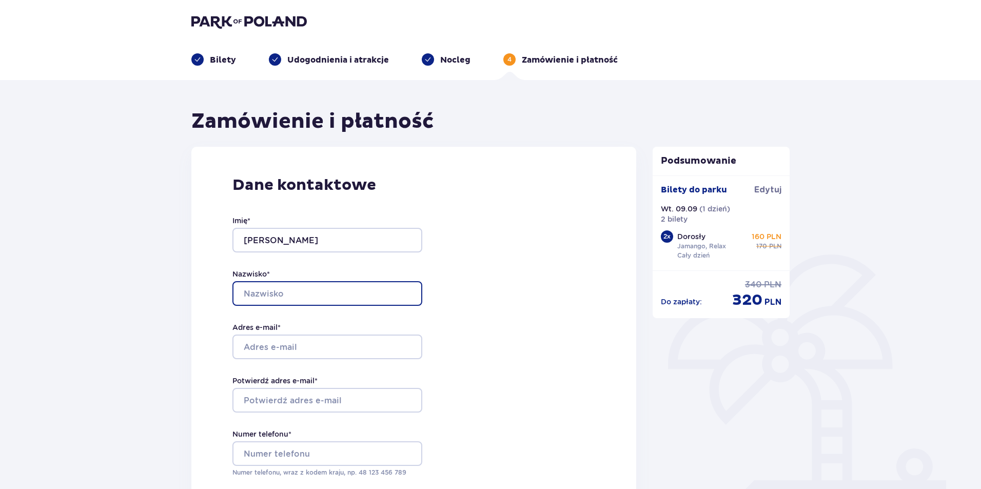
type input "Jarosz"
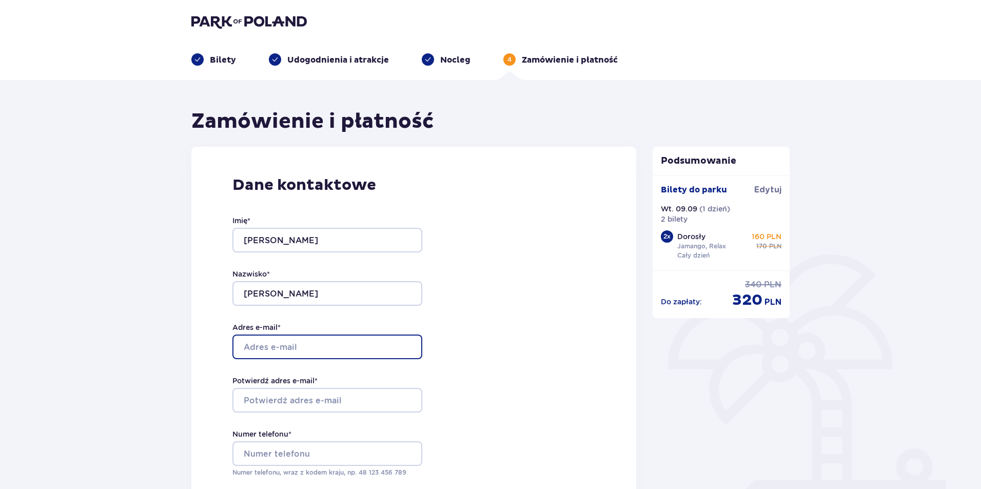
type input "dakius@wp.pl"
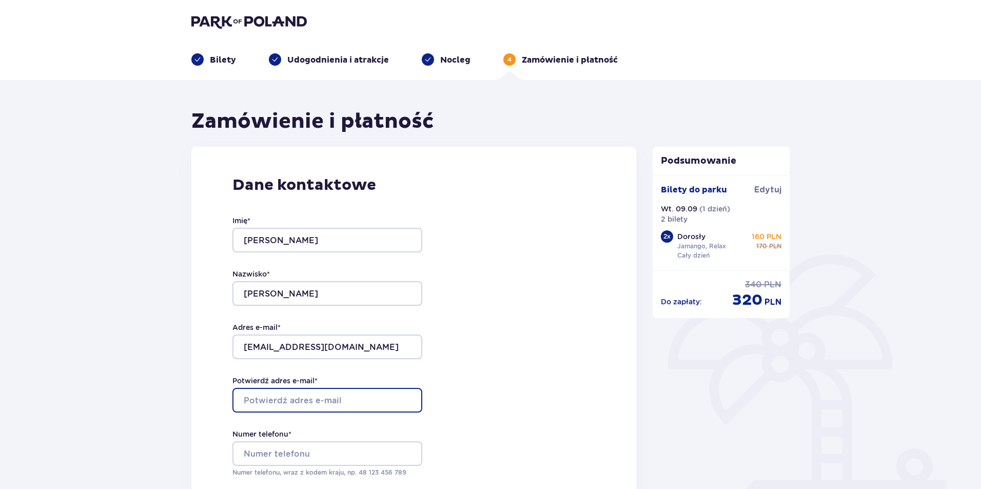
type input "dakius@wp.pl"
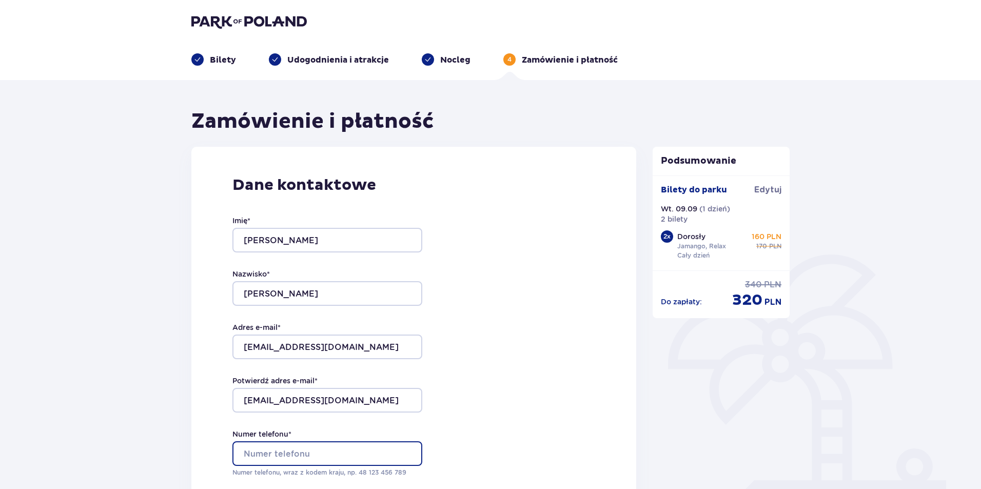
type input "796035891"
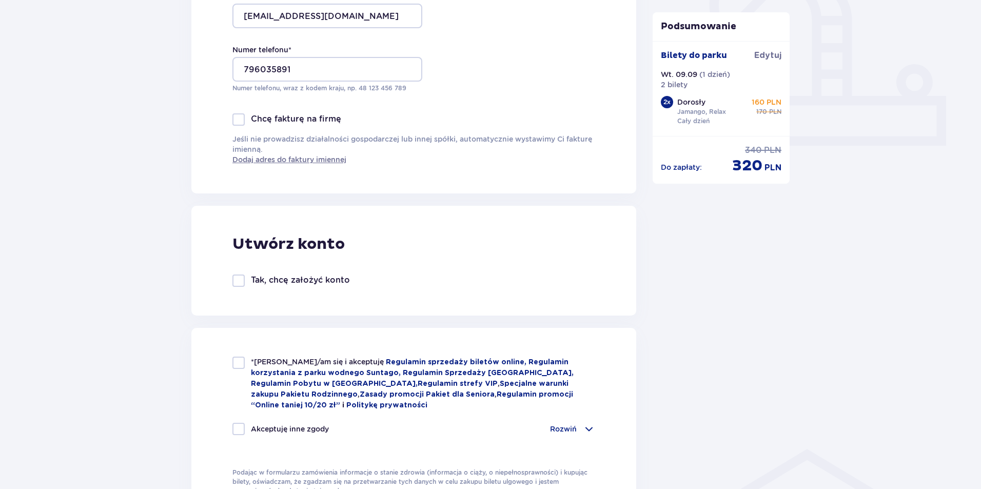
scroll to position [513, 0]
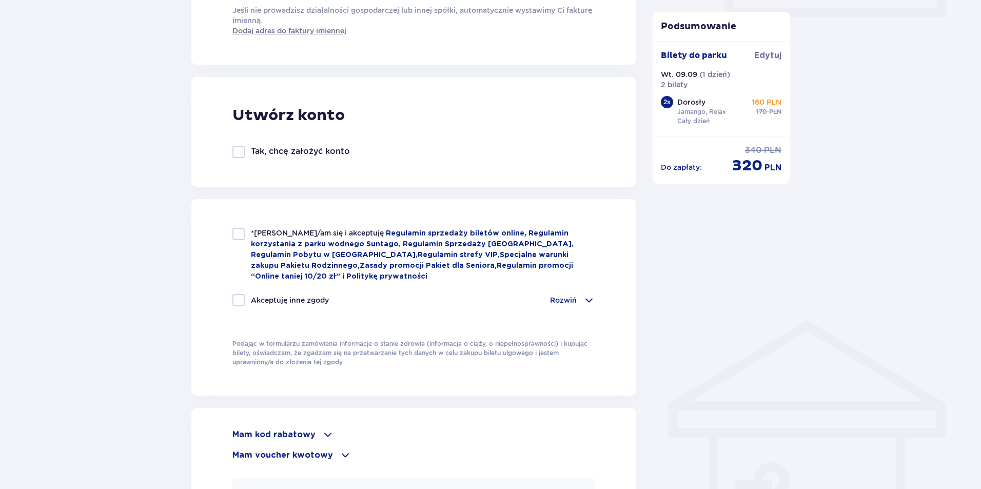
click at [233, 234] on div at bounding box center [238, 234] width 12 height 12
checkbox input "true"
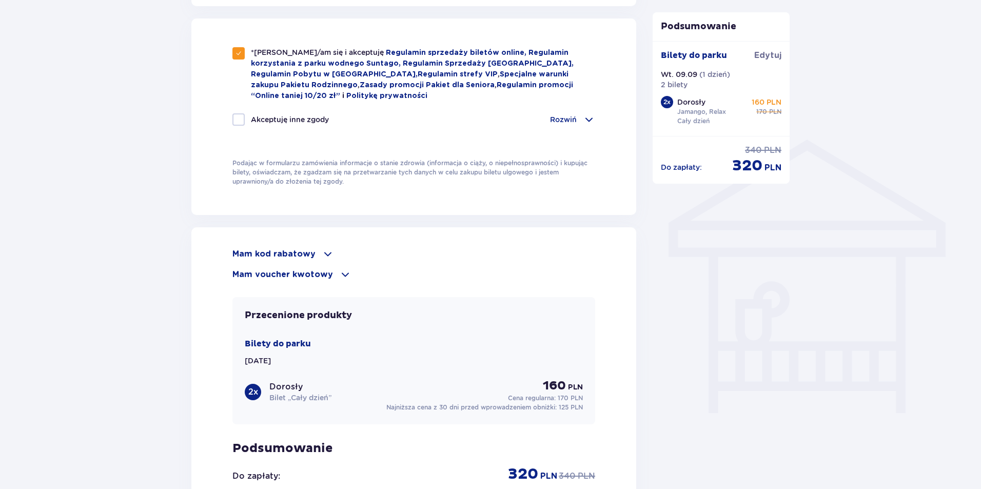
scroll to position [770, 0]
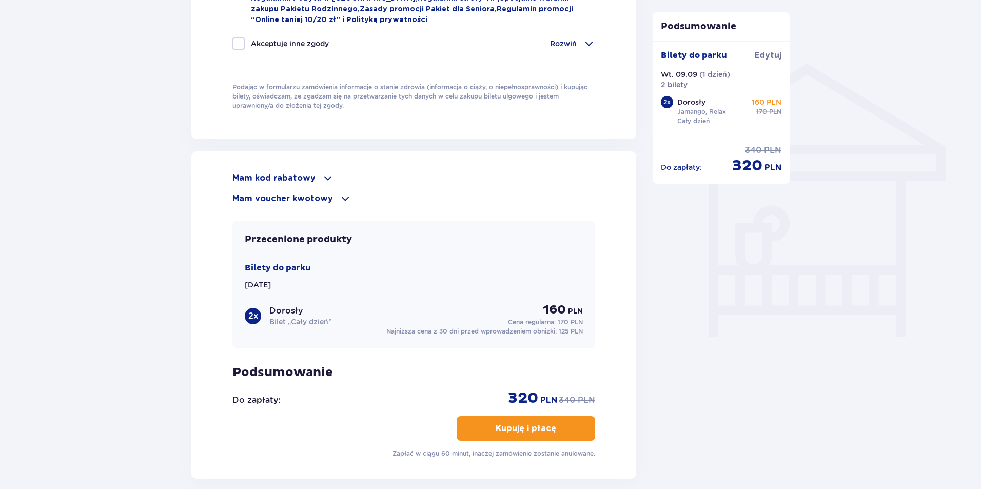
click at [334, 195] on div "Mam voucher kwotowy" at bounding box center [413, 198] width 363 height 12
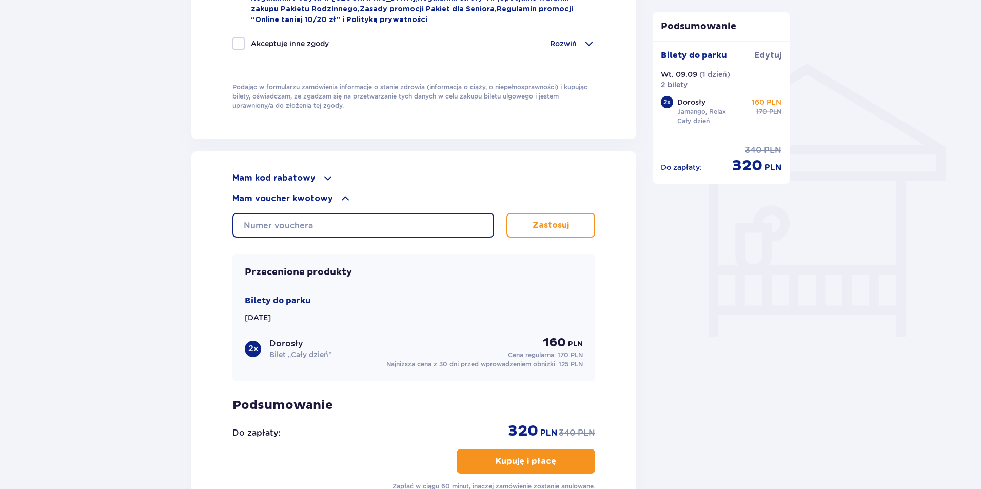
click at [333, 224] on input "text" at bounding box center [363, 225] width 262 height 25
click at [358, 227] on input "text" at bounding box center [363, 225] width 262 height 25
type input "0690003098460663"
click at [531, 213] on button "Zastosuj" at bounding box center [551, 225] width 89 height 25
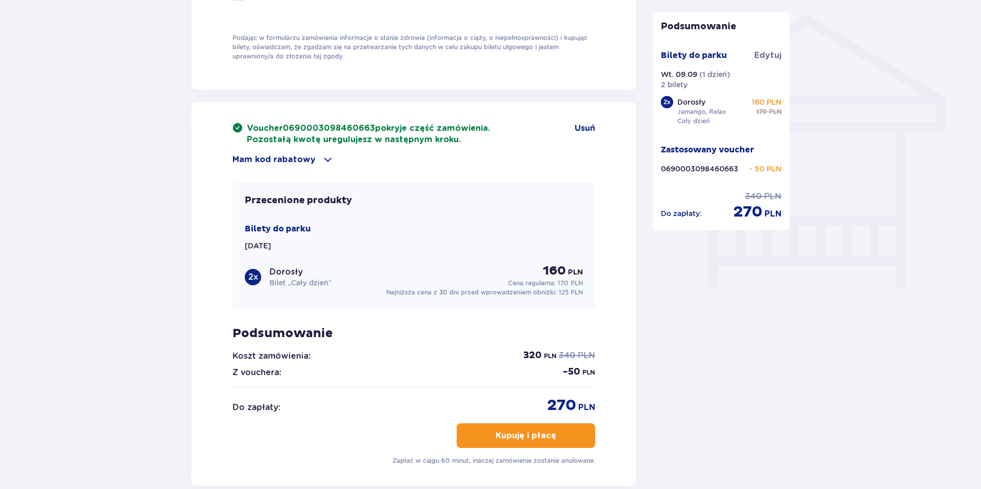
scroll to position [926, 0]
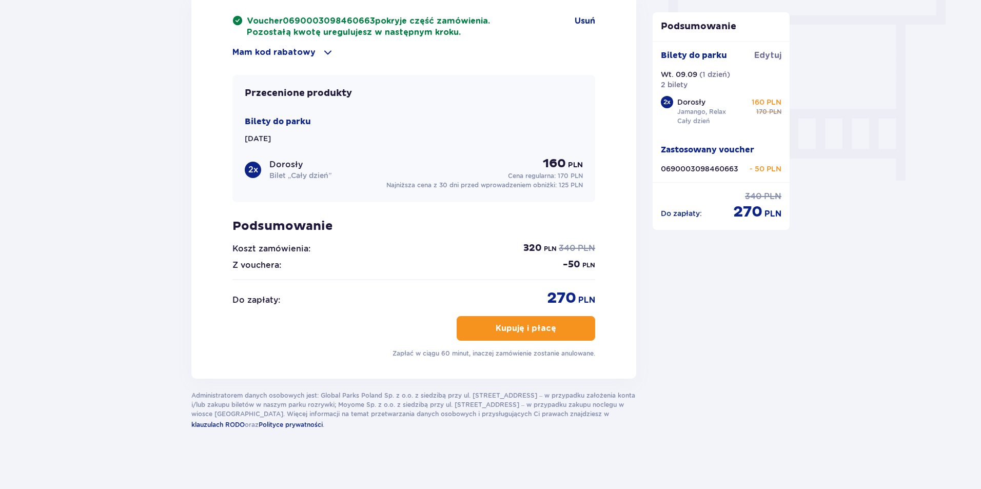
click at [496, 329] on p "Kupuję i płacę" at bounding box center [526, 328] width 61 height 11
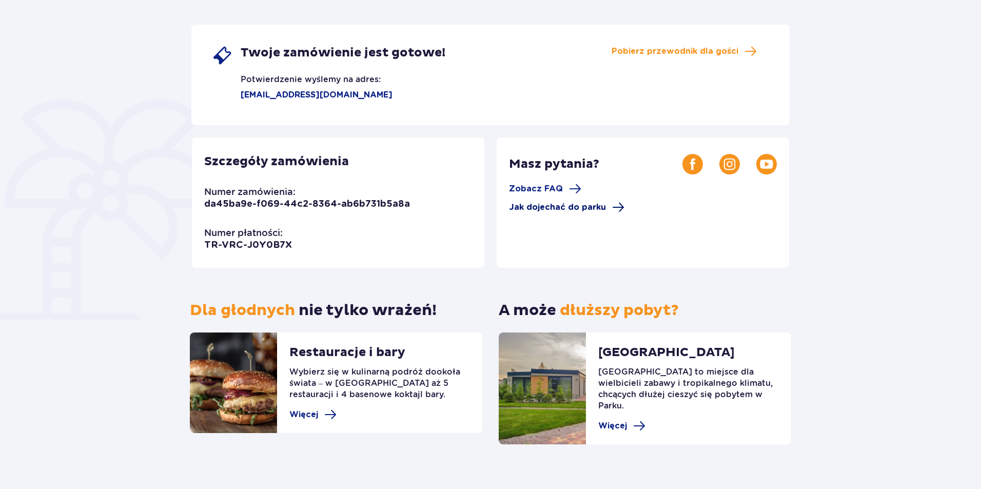
scroll to position [175, 0]
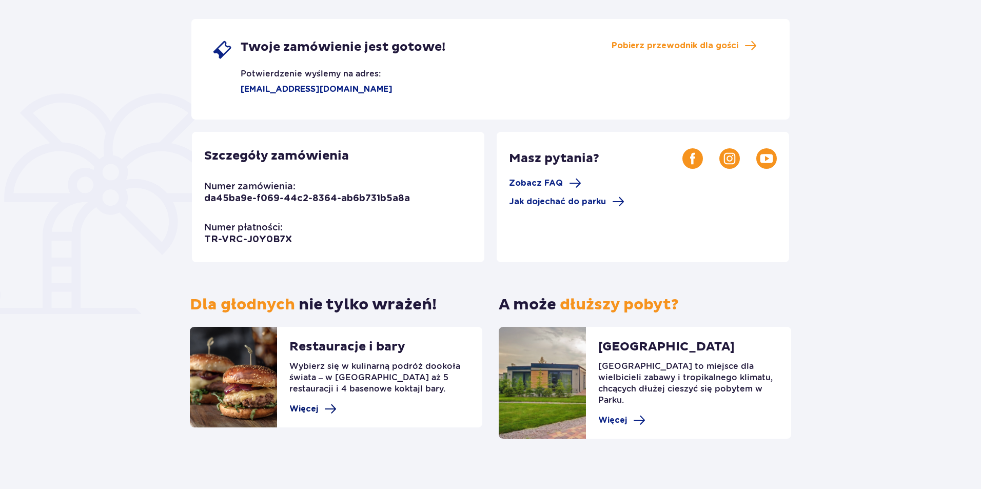
click at [336, 405] on span at bounding box center [330, 409] width 12 height 12
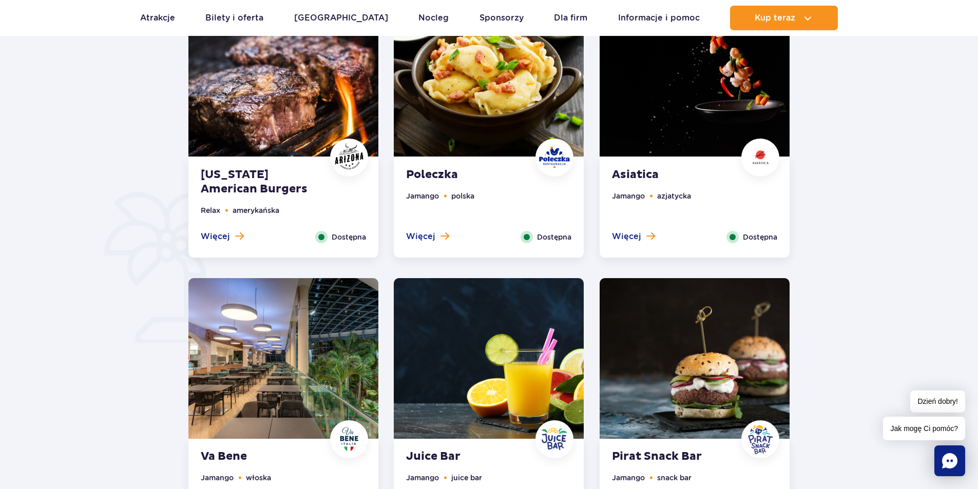
scroll to position [616, 0]
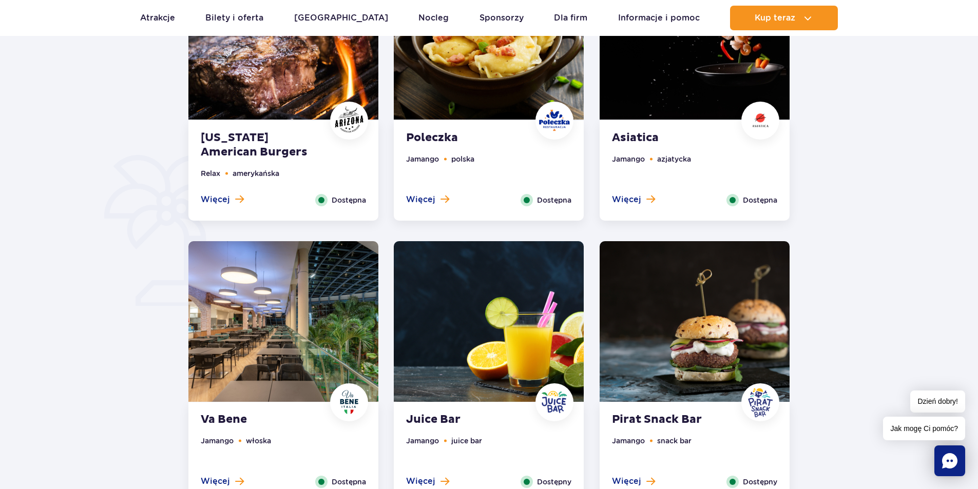
click at [233, 411] on div "Va Bene Jamango włoska Więcej Zamknij Dostępna" at bounding box center [283, 452] width 190 height 100
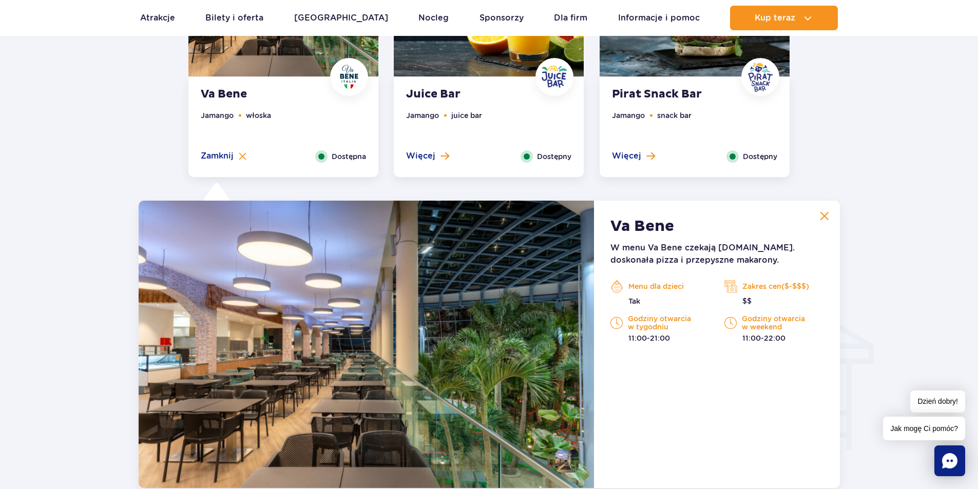
scroll to position [926, 0]
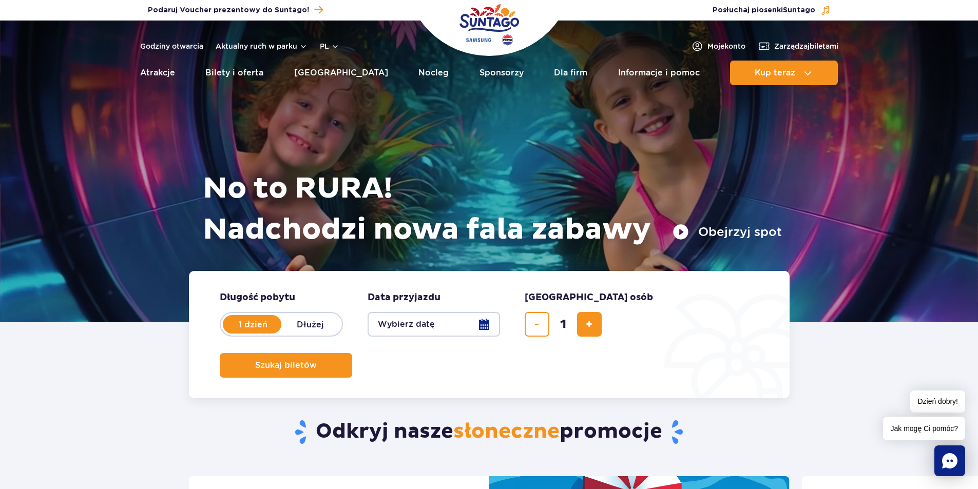
click at [484, 329] on button "Wybierz datę" at bounding box center [433, 324] width 132 height 25
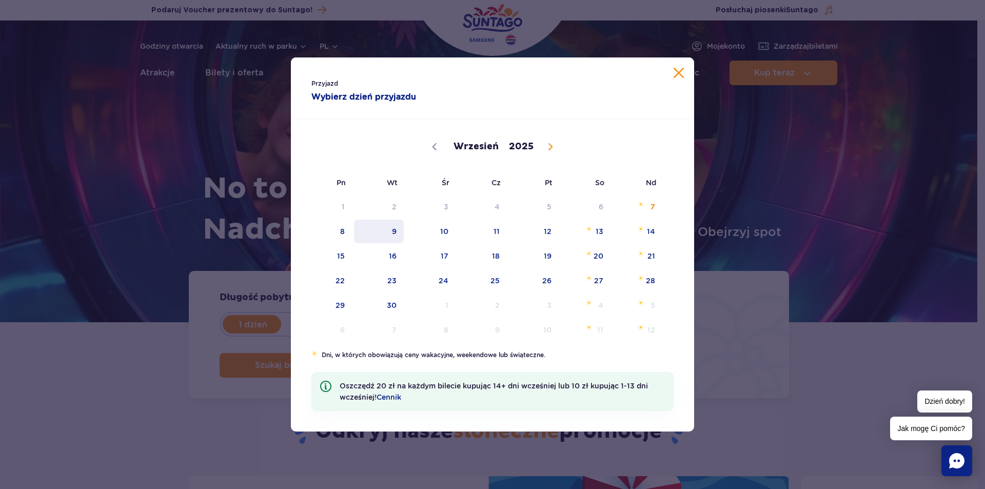
click at [399, 226] on span "9" at bounding box center [379, 232] width 52 height 24
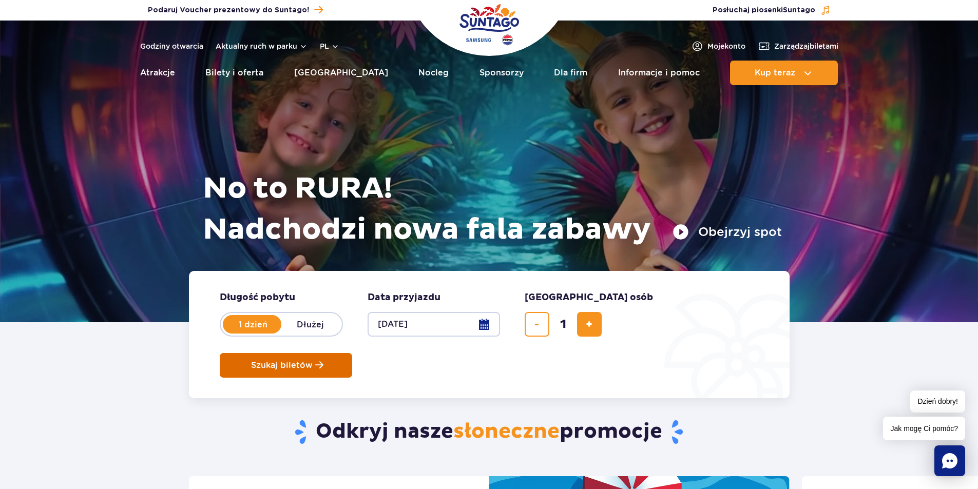
click at [313, 361] on span "Szukaj biletów" at bounding box center [282, 365] width 62 height 9
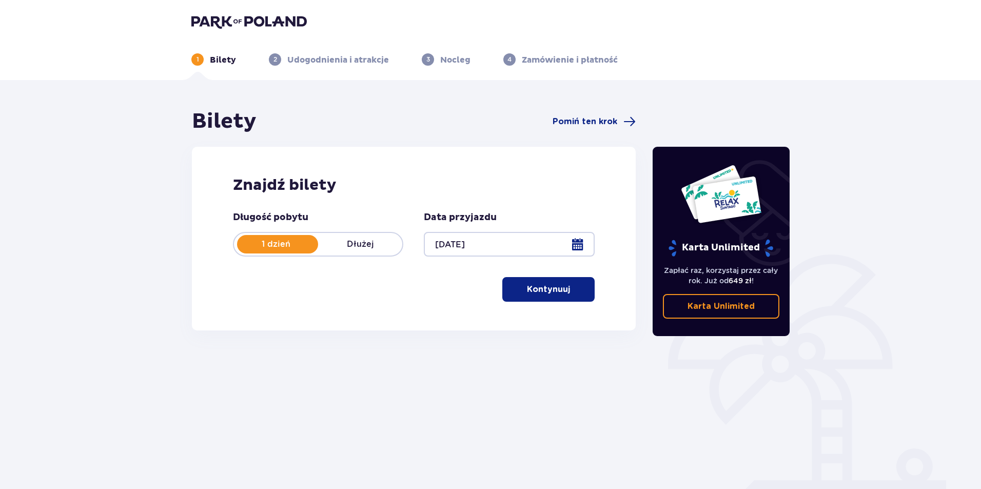
click at [521, 280] on button "Kontynuuj" at bounding box center [548, 289] width 92 height 25
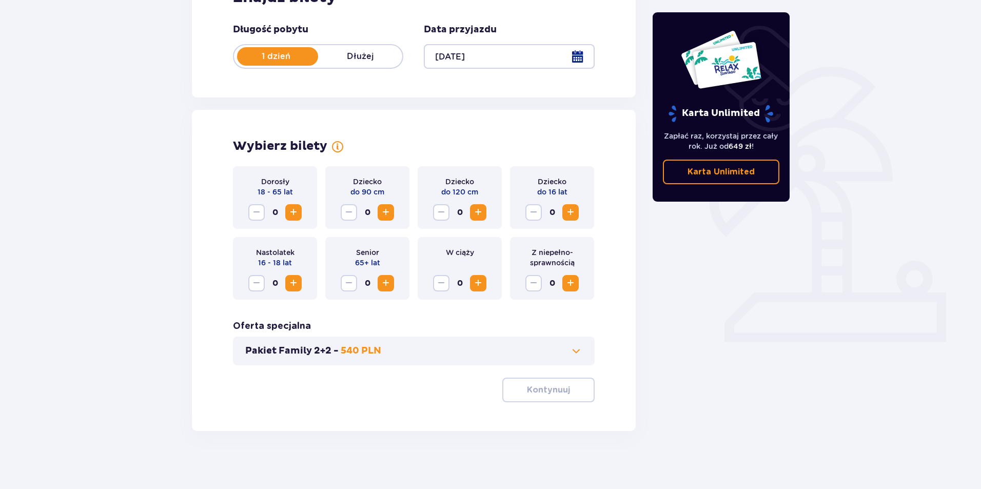
scroll to position [191, 0]
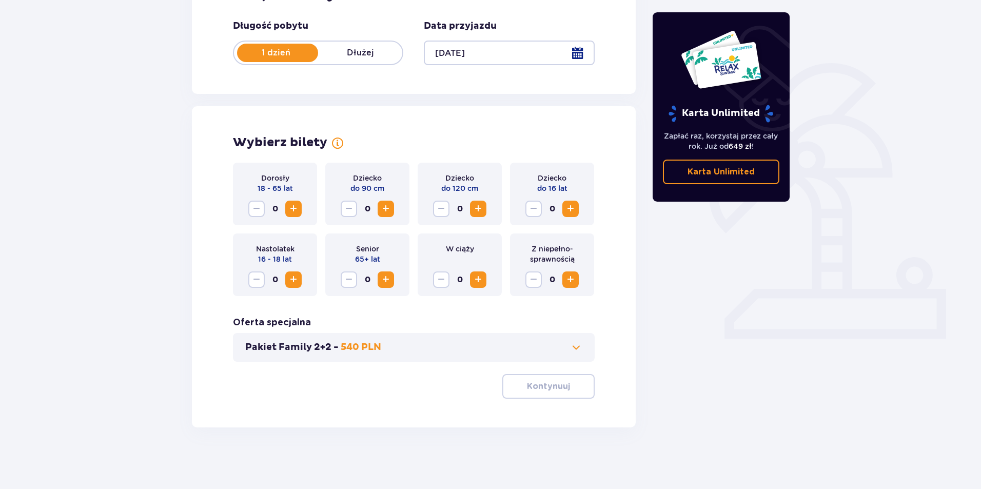
click at [295, 208] on span "Increase" at bounding box center [293, 209] width 12 height 12
click at [569, 384] on span "button" at bounding box center [572, 386] width 12 height 12
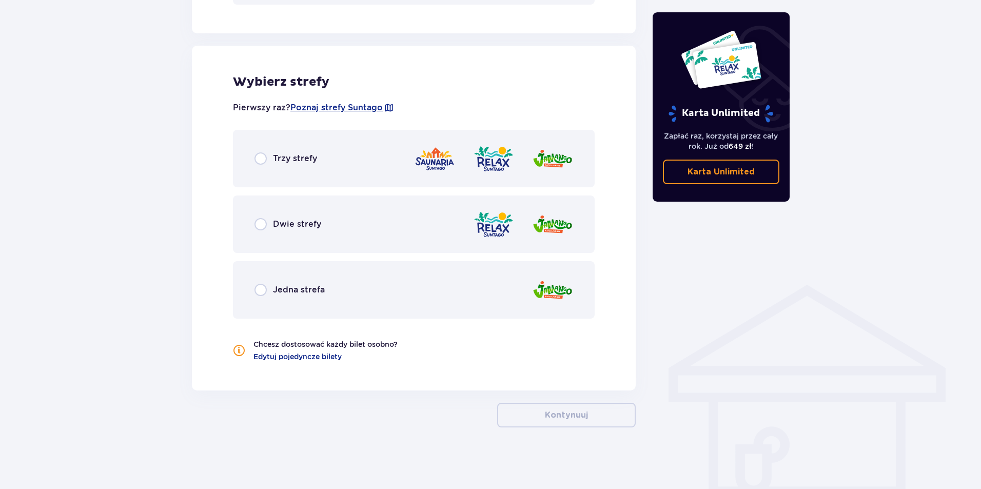
click at [471, 236] on div "Dwie strefy" at bounding box center [414, 224] width 362 height 57
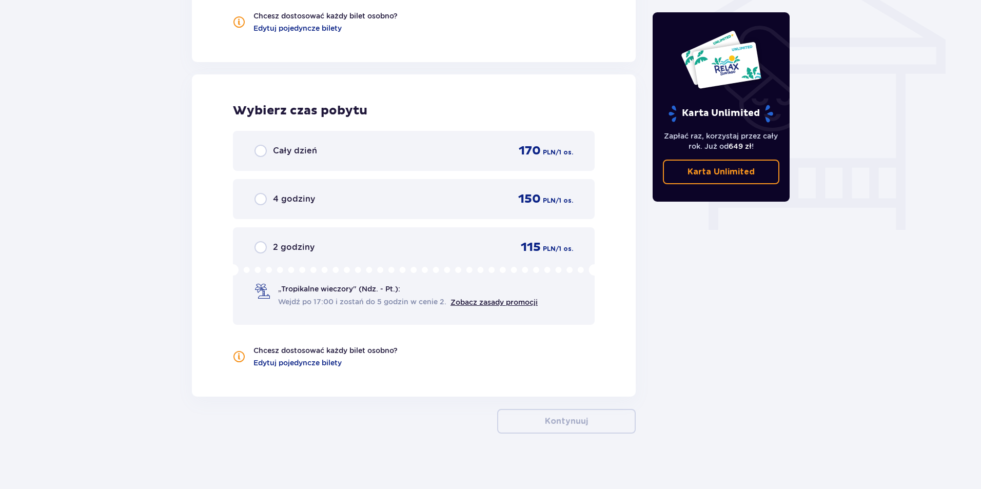
scroll to position [883, 0]
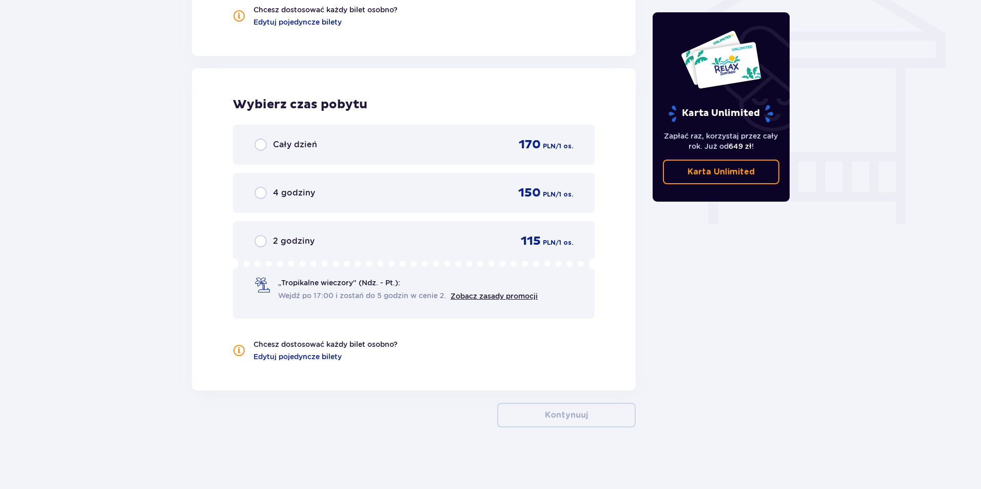
click at [368, 145] on div "Cały dzień 170 PLN / 1 os." at bounding box center [414, 144] width 319 height 15
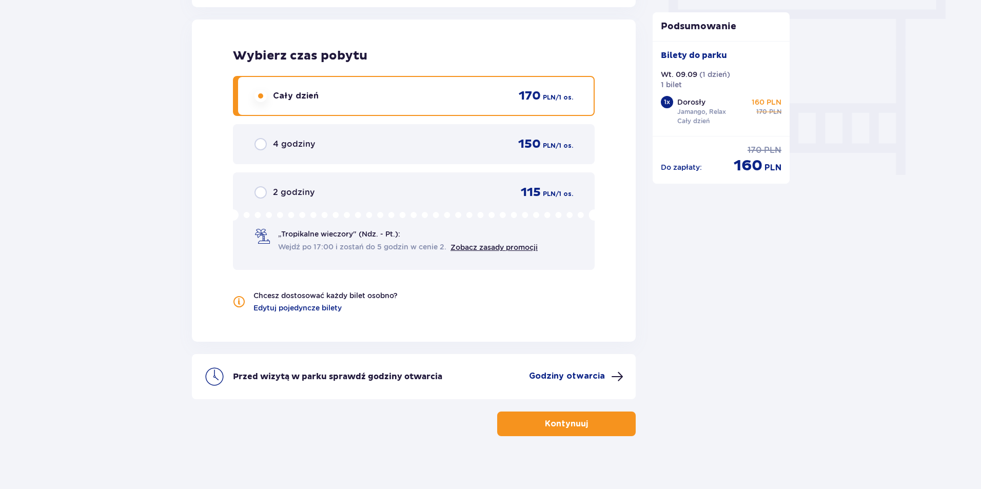
scroll to position [941, 0]
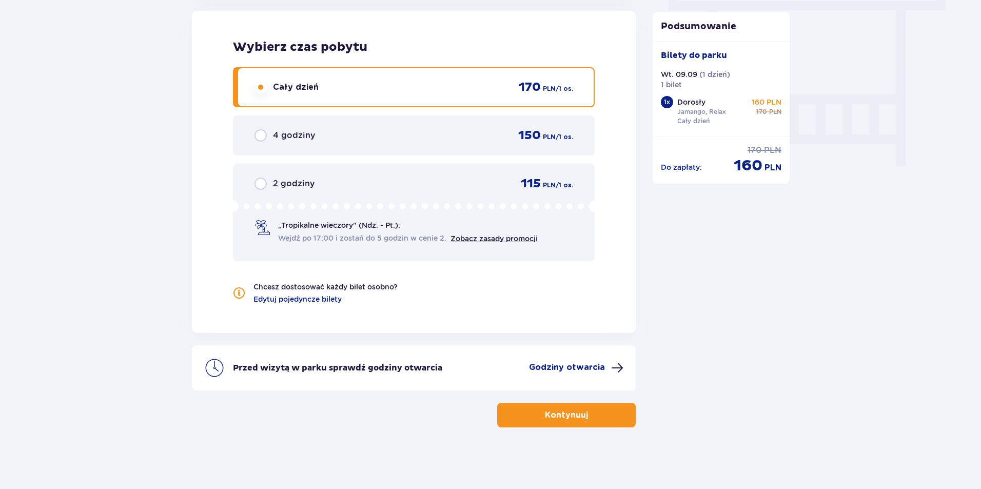
click at [589, 413] on span "button" at bounding box center [590, 415] width 12 height 12
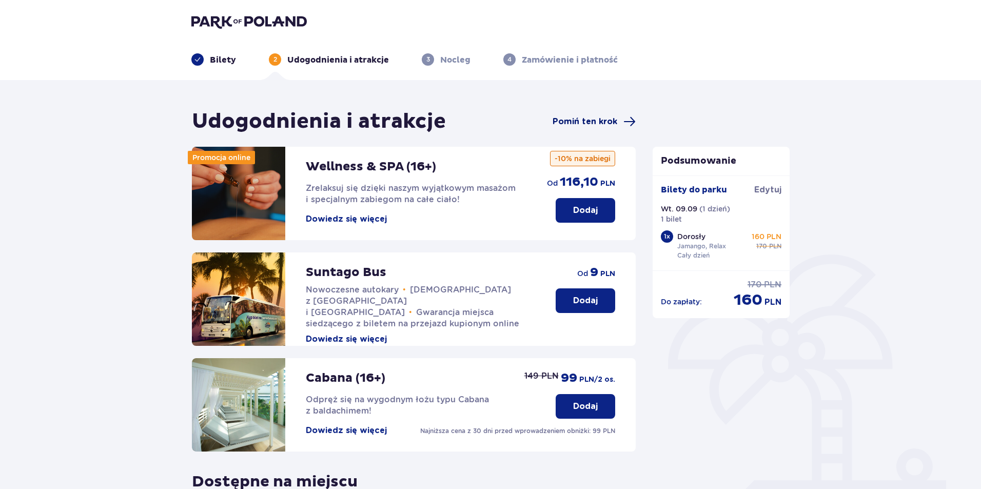
click at [596, 123] on span "Pomiń ten krok" at bounding box center [585, 121] width 65 height 11
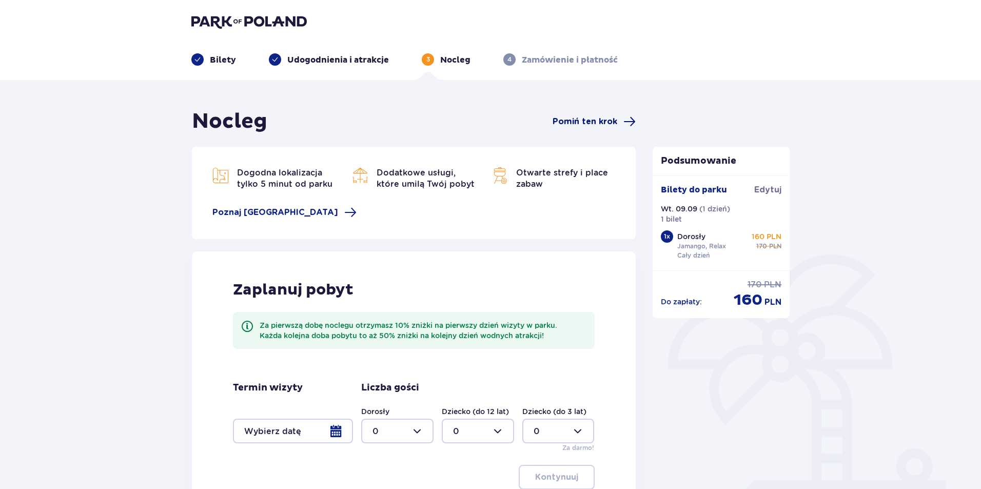
click at [600, 119] on span "Pomiń ten krok" at bounding box center [585, 121] width 65 height 11
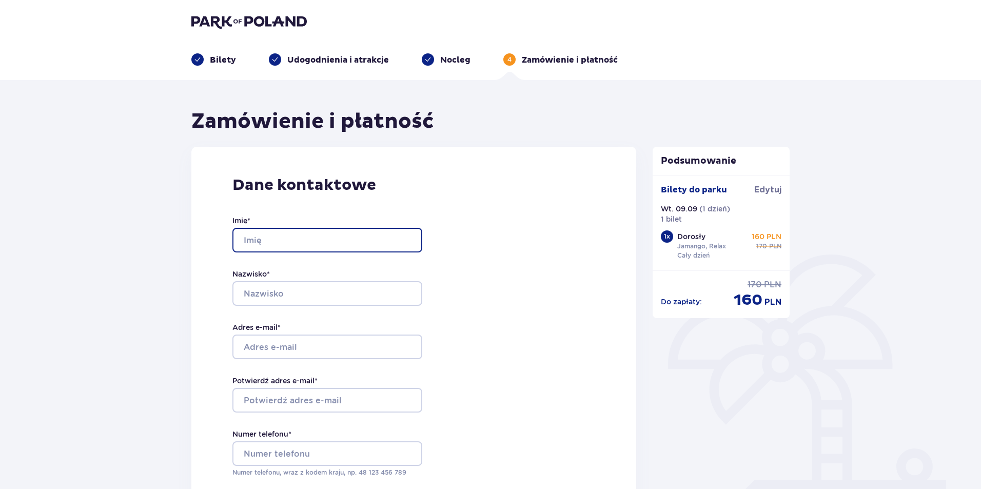
click at [370, 234] on input "Imię *" at bounding box center [327, 240] width 190 height 25
click at [474, 201] on div "Dane kontaktowe Imię * Nazwisko * Adres e-mail * Potwierdź adres e-mail * Numer…" at bounding box center [413, 362] width 445 height 431
click at [316, 246] on input "Imię *" at bounding box center [327, 240] width 190 height 25
type input "Mateusz"
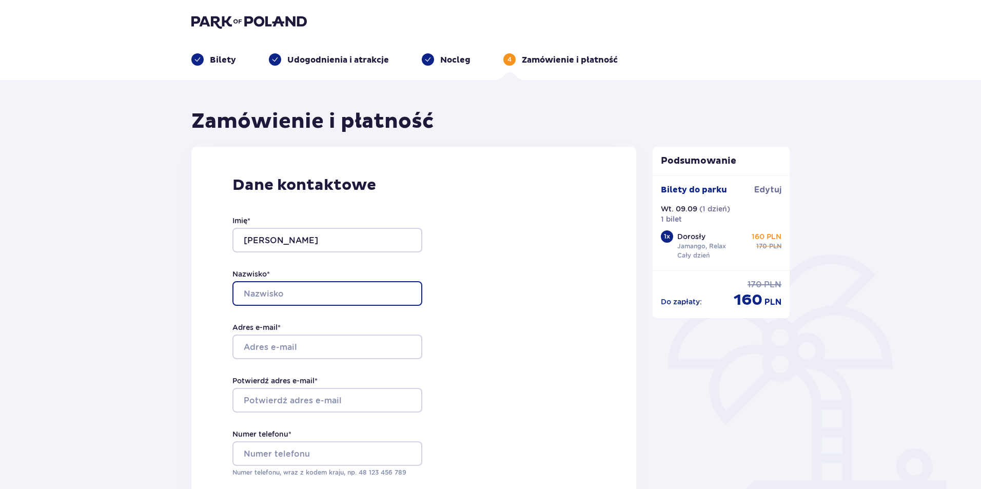
type input "Jarosz"
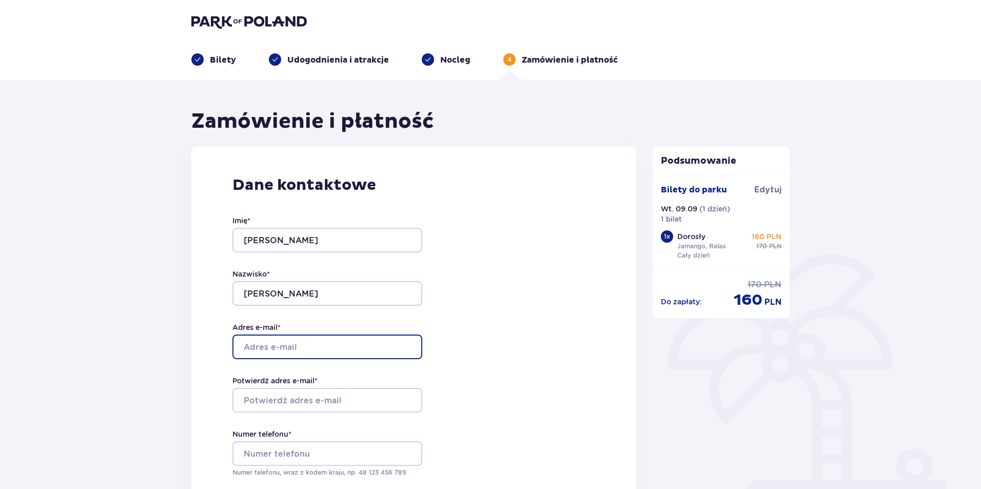
type input "[EMAIL_ADDRESS][DOMAIN_NAME]"
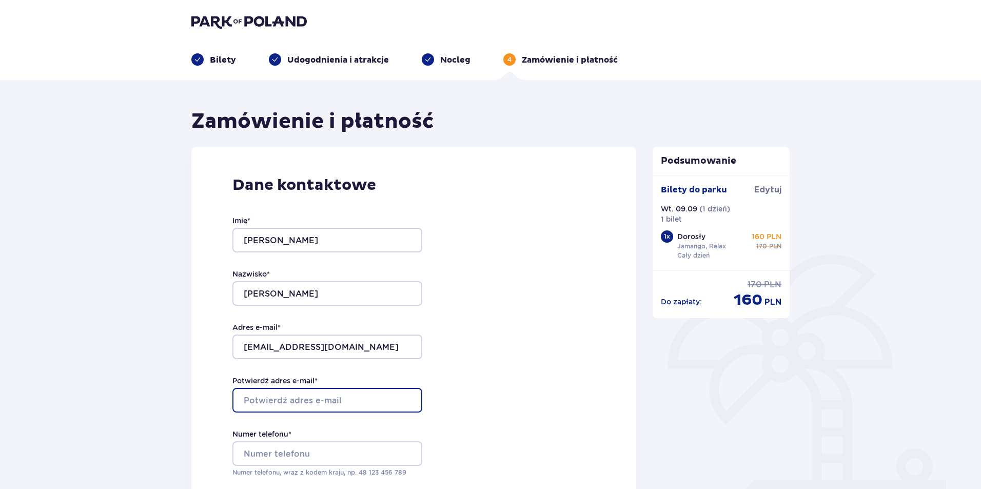
type input "[EMAIL_ADDRESS][DOMAIN_NAME]"
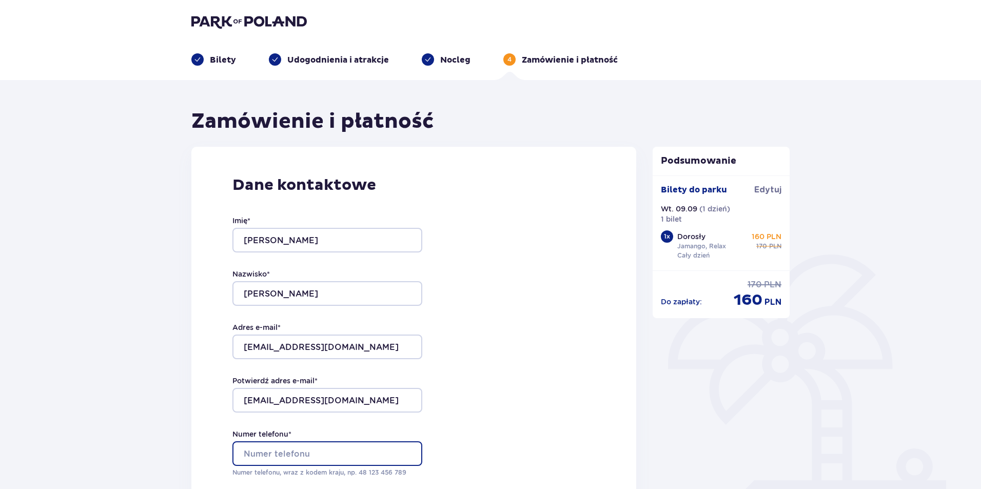
type input "796035891"
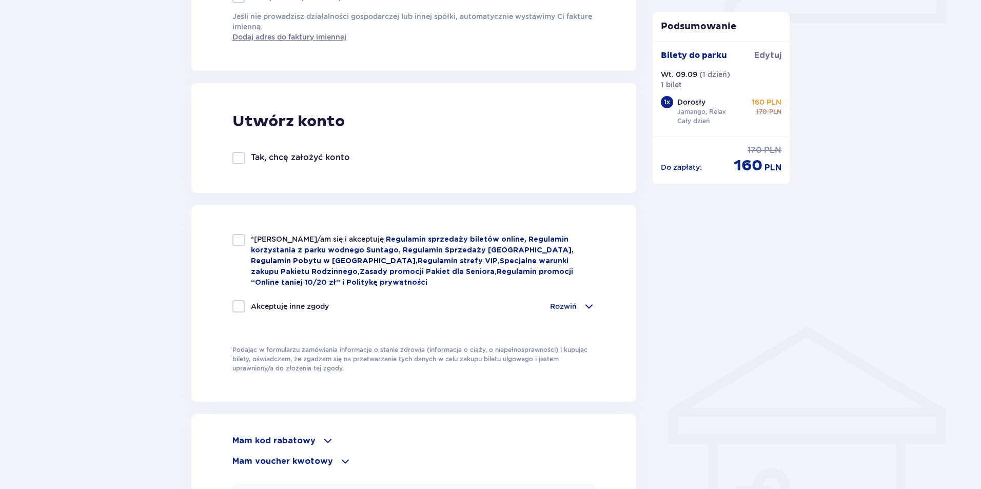
scroll to position [513, 0]
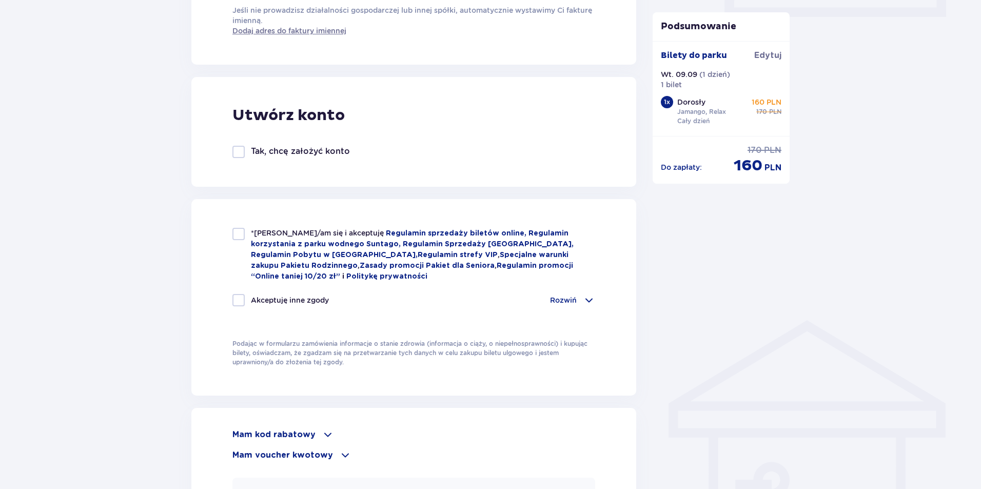
click at [237, 235] on div at bounding box center [238, 234] width 12 height 12
checkbox input "true"
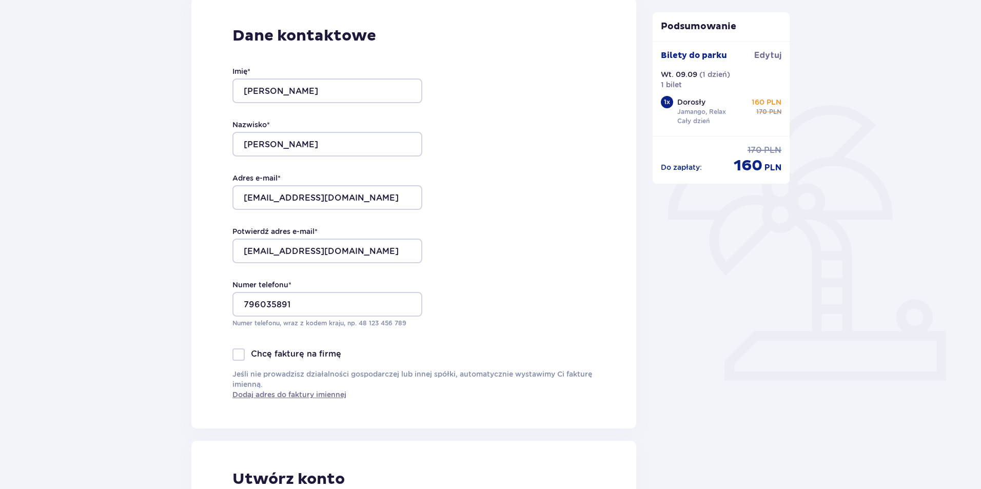
scroll to position [0, 0]
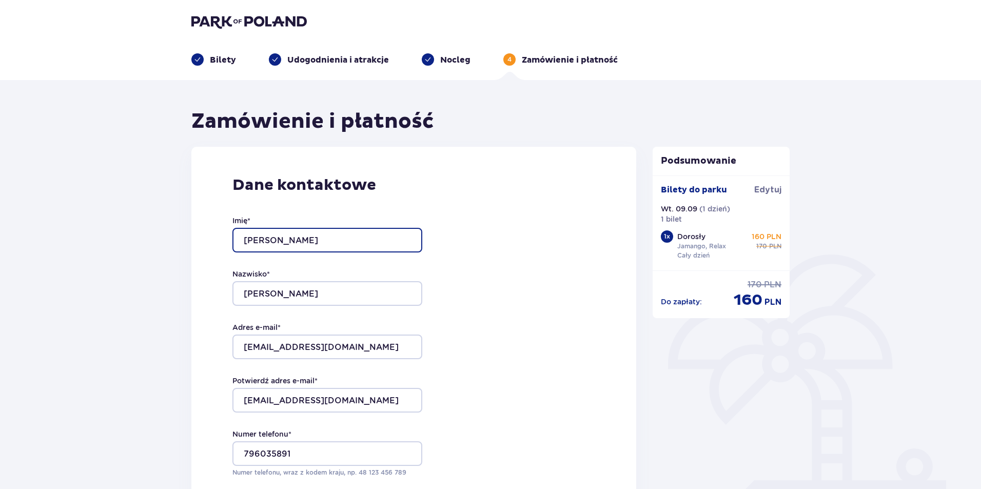
click at [290, 239] on input "Mateusz" at bounding box center [327, 240] width 190 height 25
click at [522, 220] on div "Dane kontaktowe Imię * Mateusz Nazwisko * Jarosz Adres e-mail * dakius@wp.pl Po…" at bounding box center [413, 362] width 445 height 431
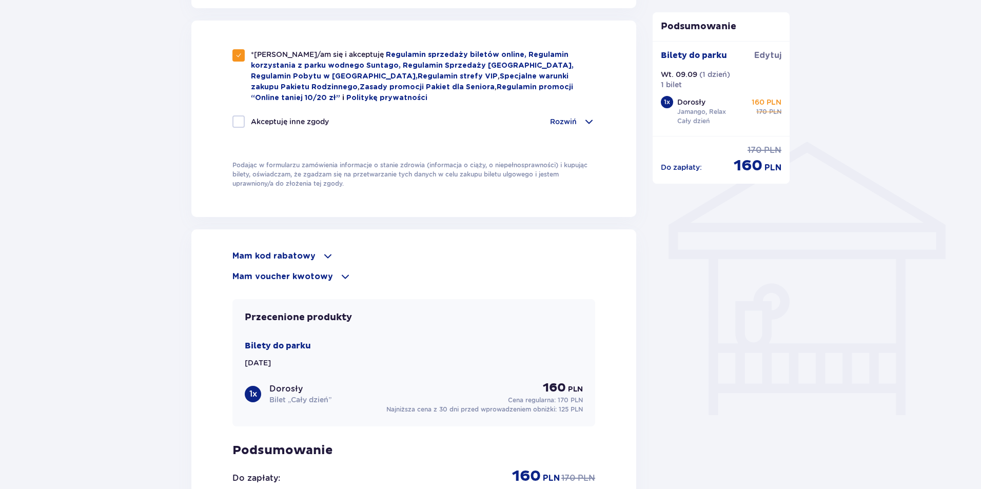
scroll to position [770, 0]
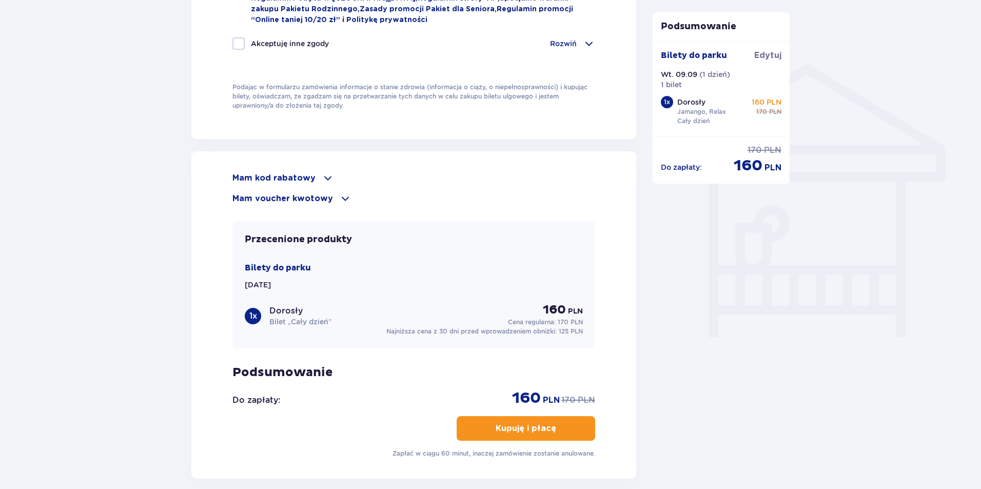
click at [321, 195] on p "Mam voucher kwotowy" at bounding box center [282, 198] width 101 height 11
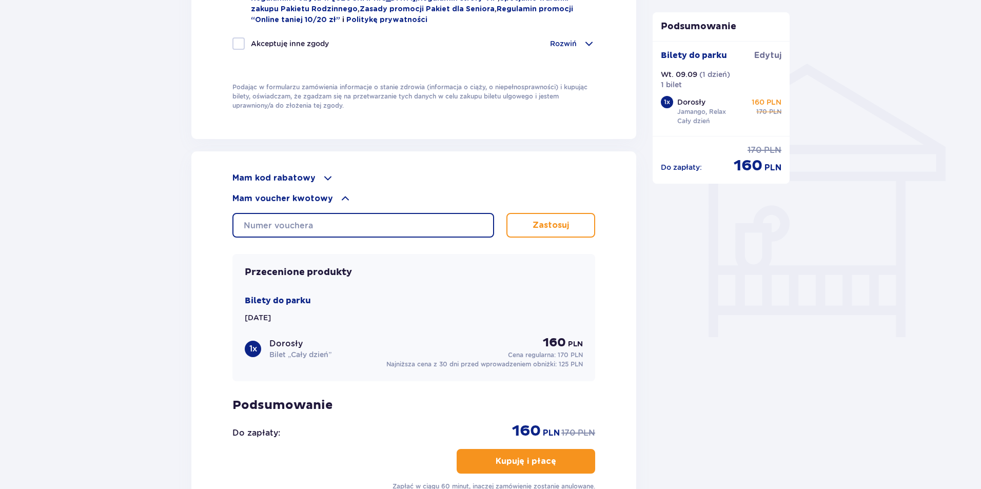
click at [411, 220] on input "text" at bounding box center [363, 225] width 262 height 25
type input "0630000108400351"
click at [556, 221] on p "Zastosuj" at bounding box center [551, 225] width 36 height 11
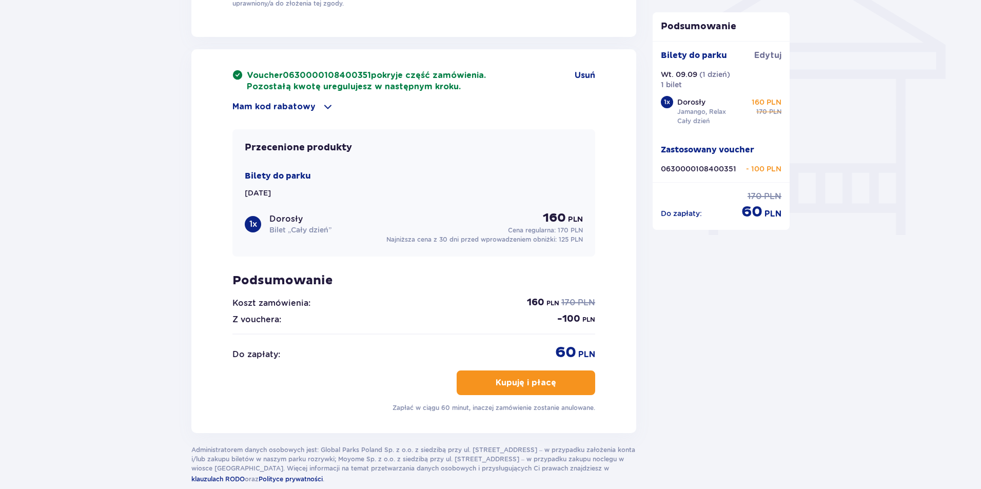
scroll to position [872, 0]
click at [534, 381] on p "Kupuję i płacę" at bounding box center [526, 382] width 61 height 11
